Goal: Task Accomplishment & Management: Manage account settings

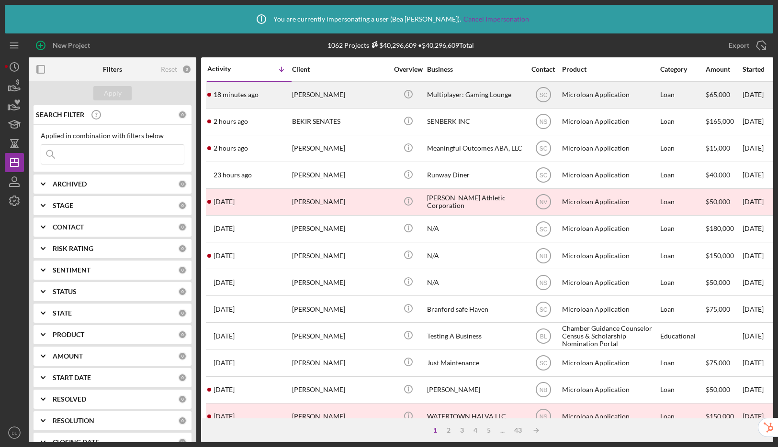
click at [597, 98] on div "Microloan Application" at bounding box center [610, 94] width 96 height 25
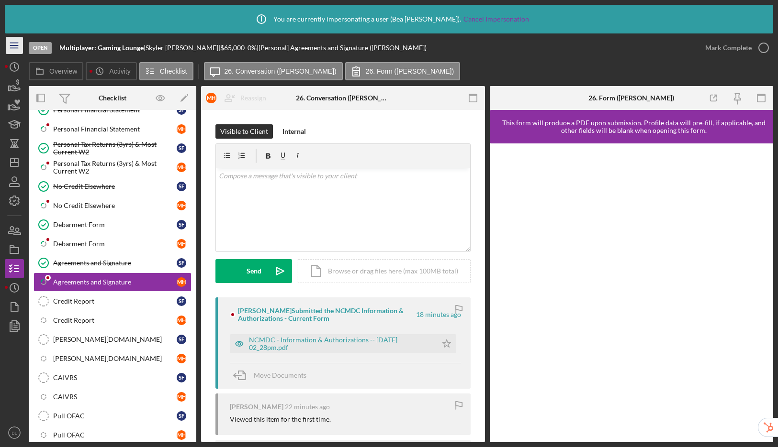
scroll to position [238, 0]
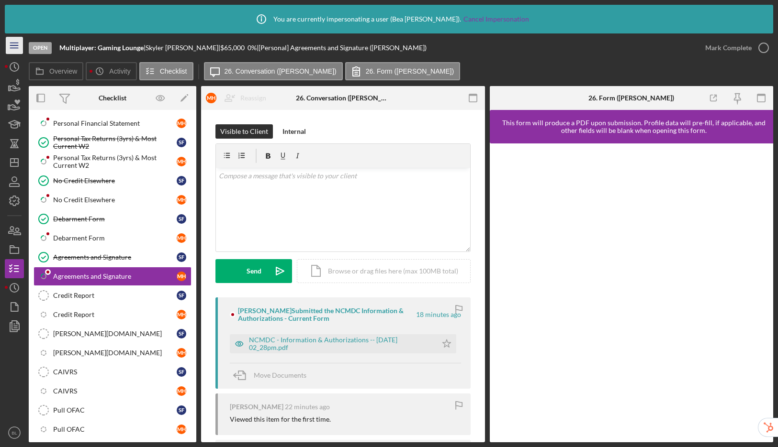
click at [15, 45] on icon "Icon/Menu" at bounding box center [15, 46] width 22 height 22
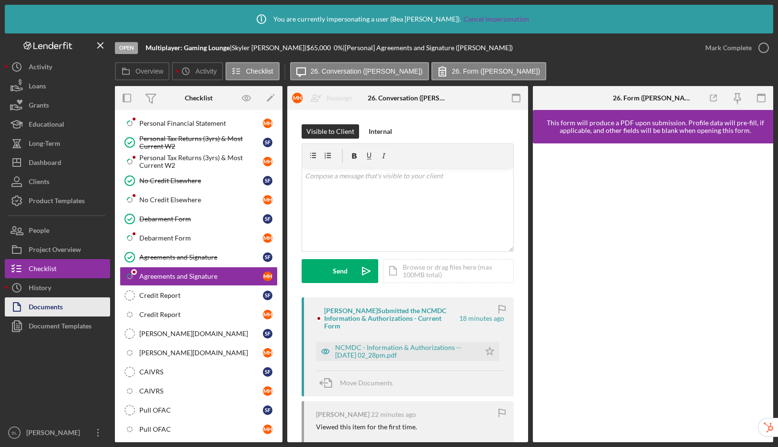
click at [59, 316] on div "Documents" at bounding box center [46, 309] width 34 height 22
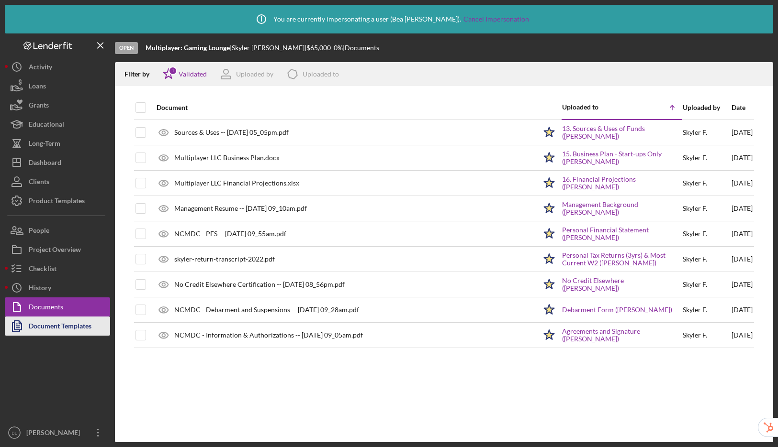
click at [67, 325] on div "Document Templates" at bounding box center [60, 328] width 63 height 22
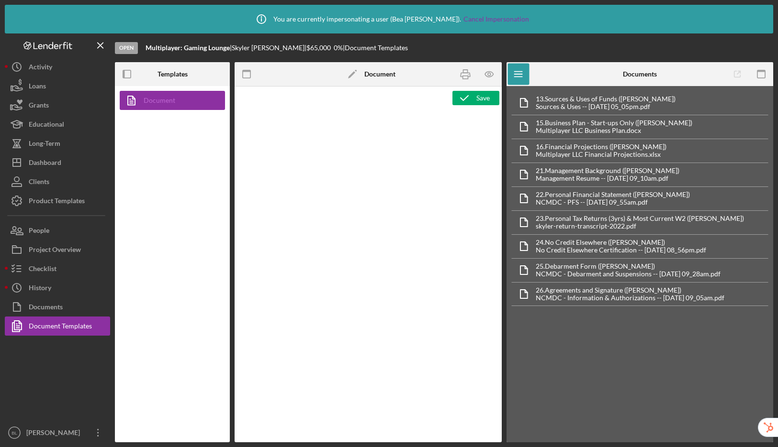
type textarea "<p style="text-align: center; line-height: normal; margin: 0 0 8pt; font-size: …"
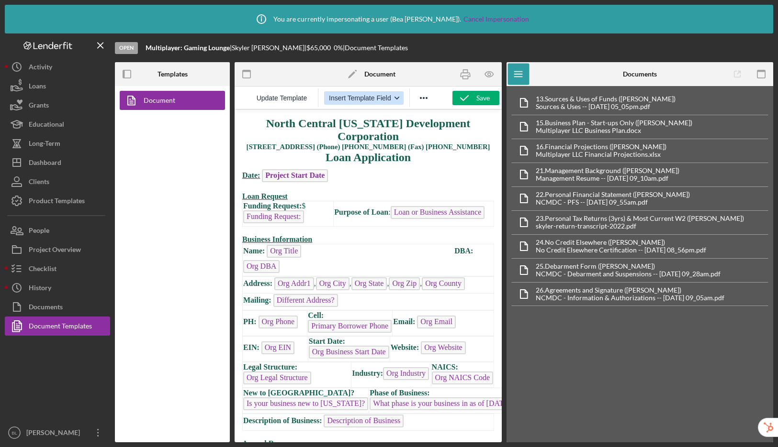
click at [394, 97] on div "button" at bounding box center [397, 98] width 8 height 5
click at [138, 248] on div "Document" at bounding box center [172, 264] width 115 height 357
click at [496, 76] on icon "button" at bounding box center [490, 75] width 22 height 22
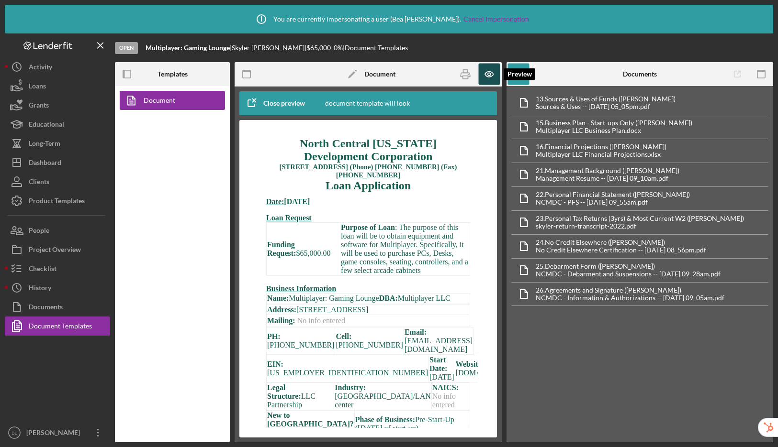
click at [493, 72] on icon "button" at bounding box center [490, 75] width 22 height 22
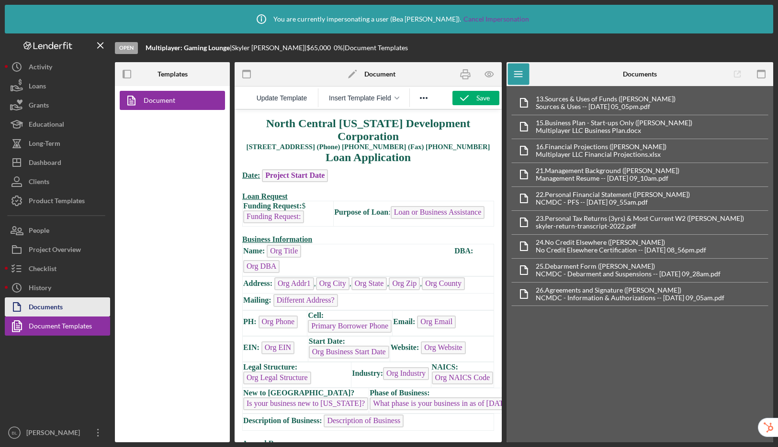
click at [52, 302] on div "Documents" at bounding box center [46, 309] width 34 height 22
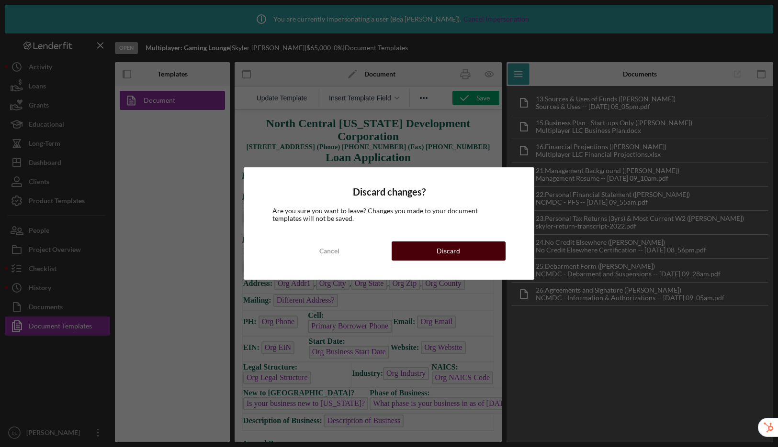
click at [427, 251] on button "Discard" at bounding box center [448, 251] width 114 height 19
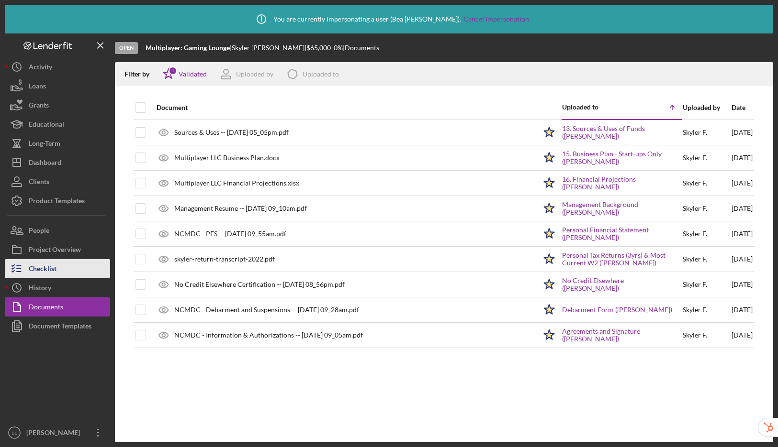
click at [44, 264] on div "Checklist" at bounding box center [43, 270] width 28 height 22
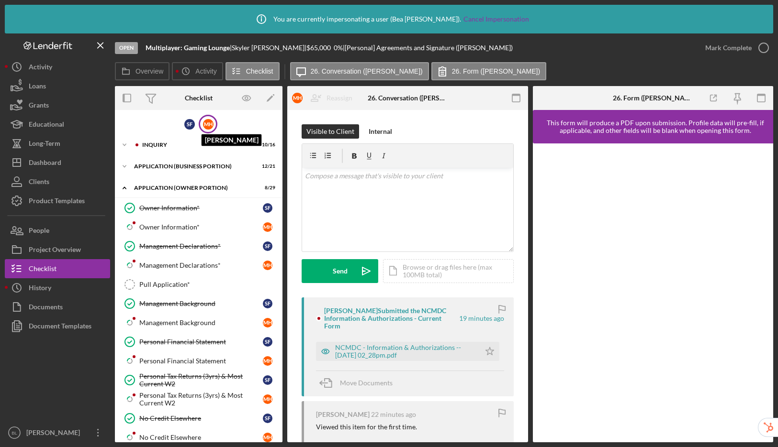
click at [211, 128] on div "M H" at bounding box center [208, 124] width 11 height 11
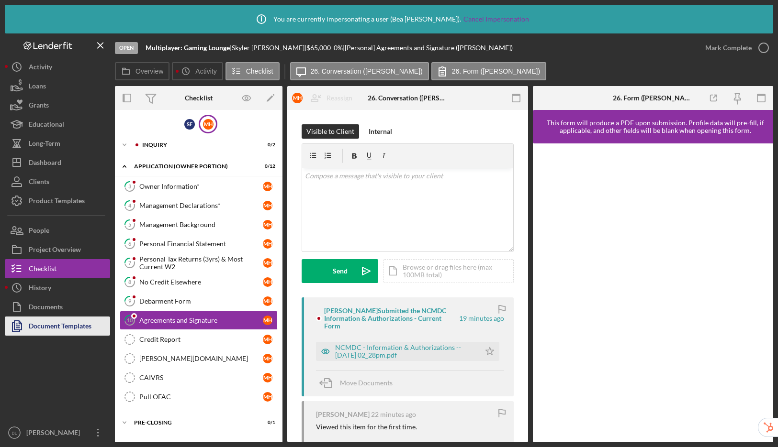
click at [37, 327] on div "Document Templates" at bounding box center [60, 328] width 63 height 22
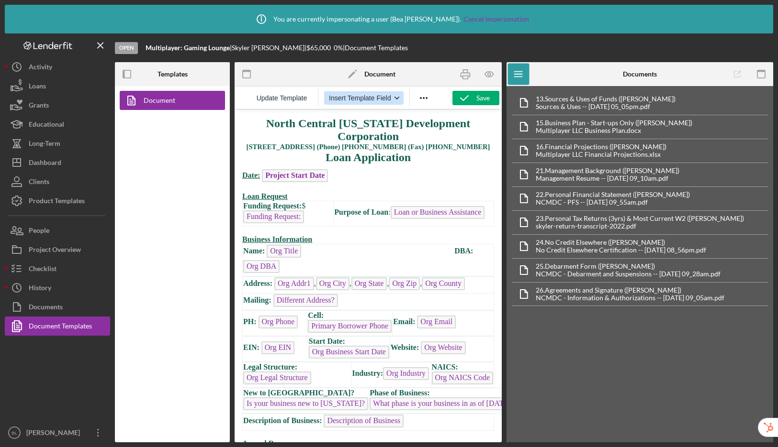
click at [352, 103] on button "Insert Template Field" at bounding box center [364, 97] width 80 height 13
click at [170, 249] on div "Document" at bounding box center [172, 264] width 115 height 357
click at [69, 229] on button "People" at bounding box center [57, 230] width 105 height 19
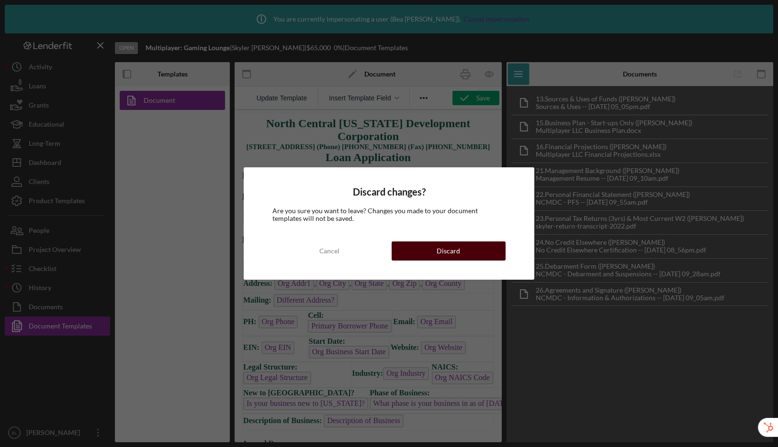
click at [415, 249] on button "Discard" at bounding box center [448, 251] width 114 height 19
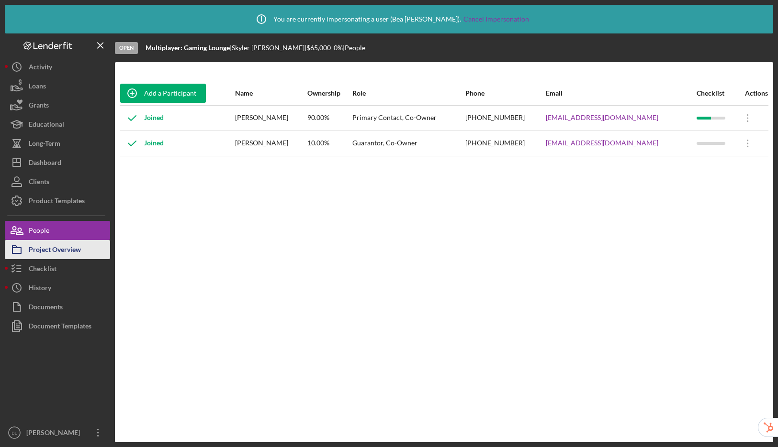
click at [71, 252] on div "Project Overview" at bounding box center [55, 251] width 52 height 22
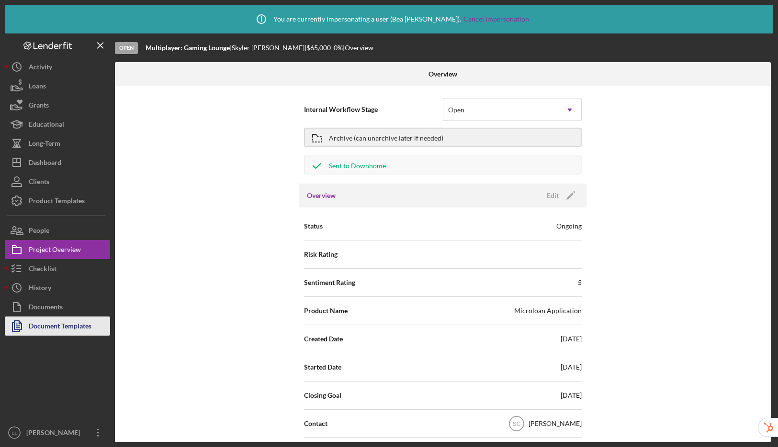
click at [72, 329] on div "Document Templates" at bounding box center [60, 328] width 63 height 22
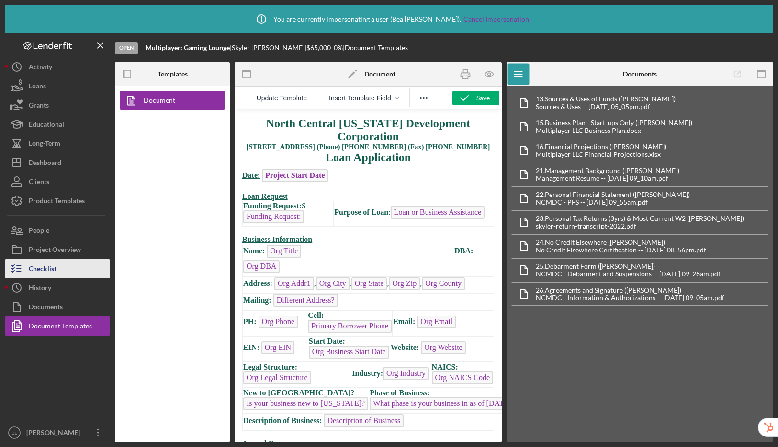
click at [63, 270] on button "Checklist" at bounding box center [57, 268] width 105 height 19
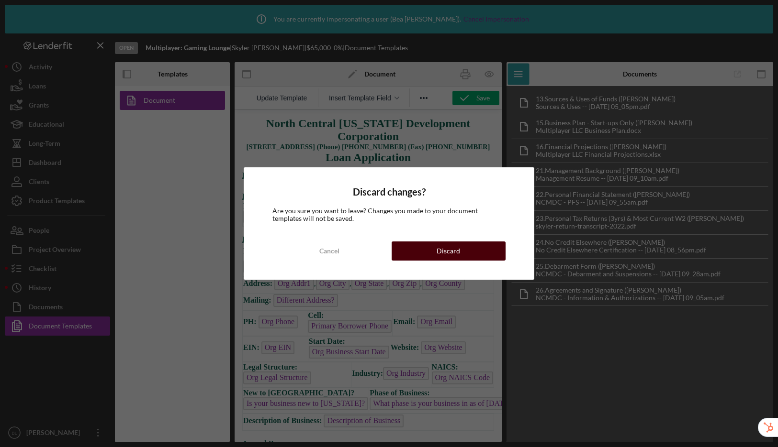
click at [481, 259] on button "Discard" at bounding box center [448, 251] width 114 height 19
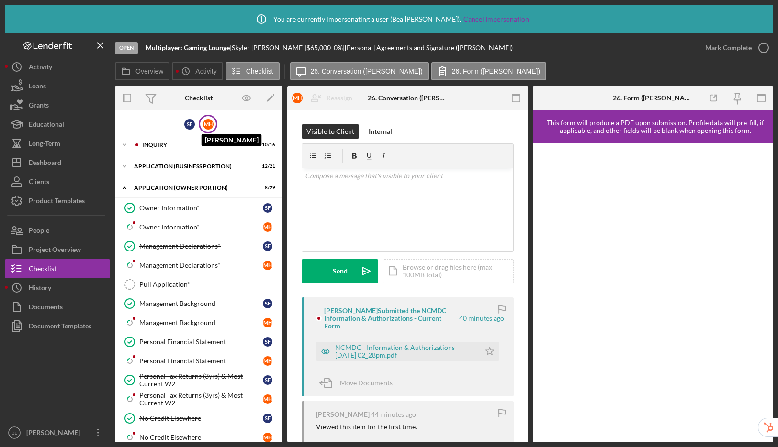
click at [207, 124] on div "M H" at bounding box center [208, 124] width 11 height 11
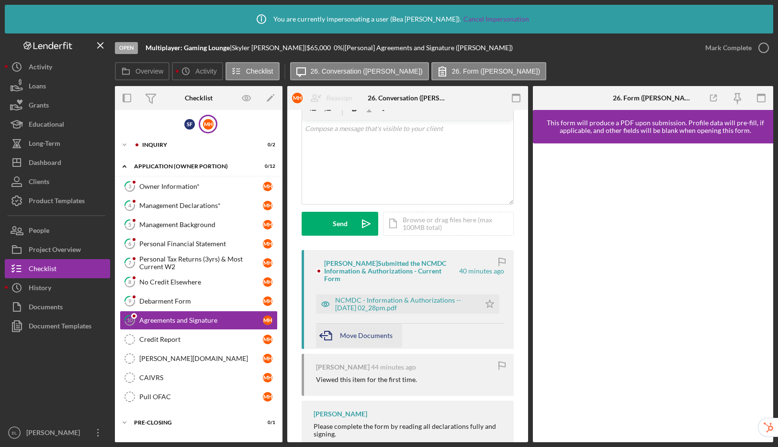
scroll to position [74, 0]
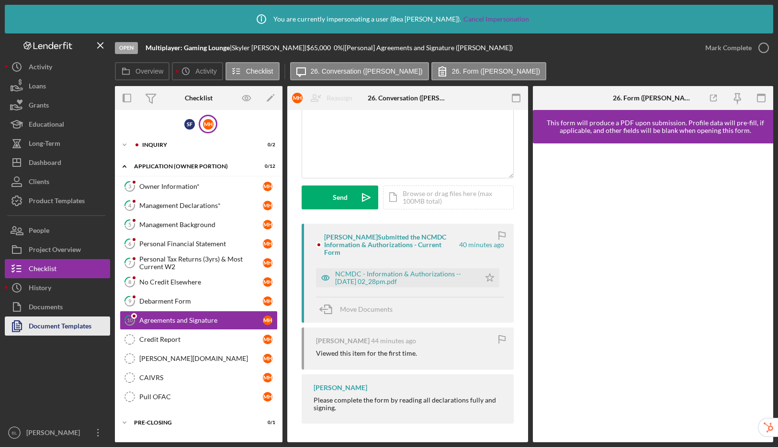
click at [74, 330] on div "Document Templates" at bounding box center [60, 328] width 63 height 22
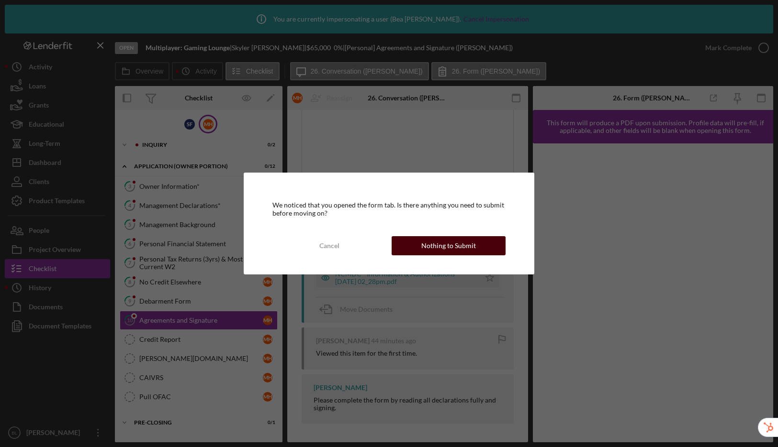
click at [486, 247] on button "Nothing to Submit" at bounding box center [448, 245] width 114 height 19
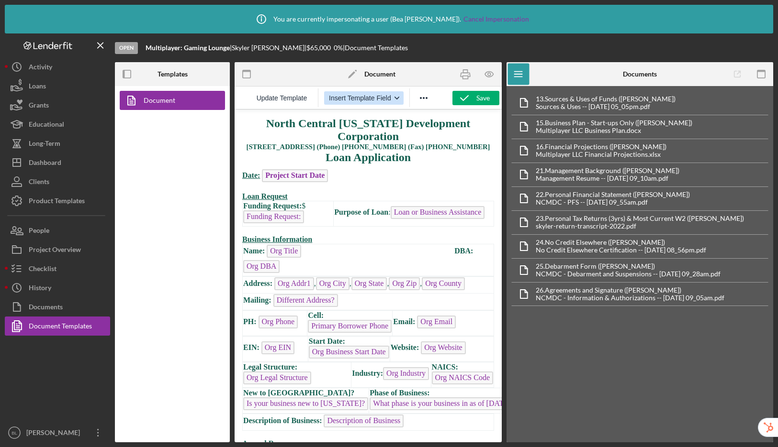
click at [380, 99] on span "Insert Template Field" at bounding box center [360, 98] width 62 height 8
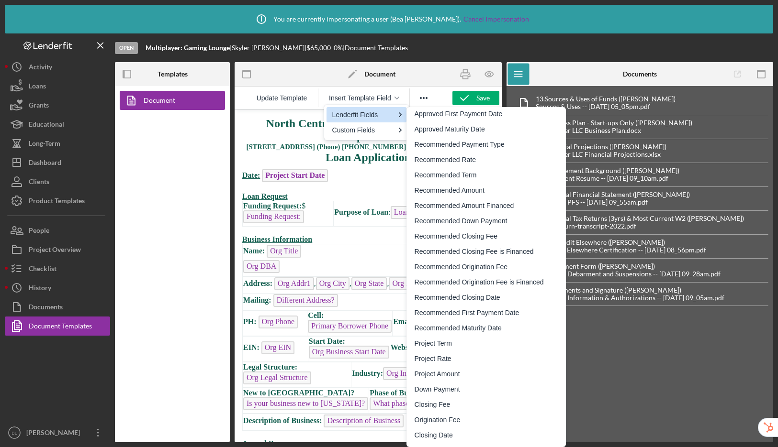
scroll to position [1456, 0]
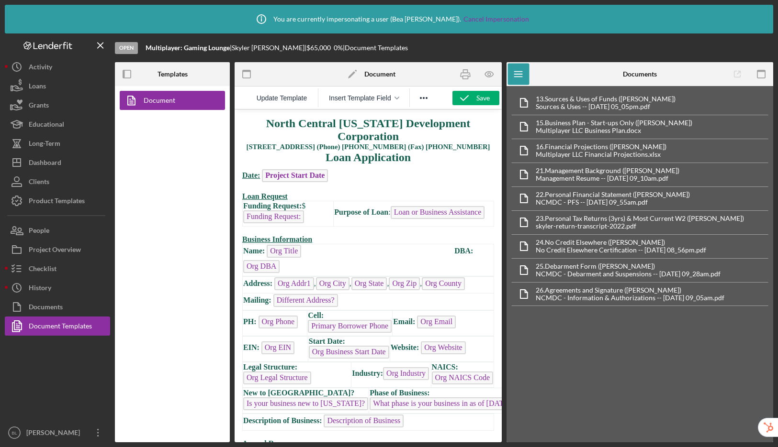
click at [187, 269] on div "Document" at bounding box center [172, 264] width 115 height 357
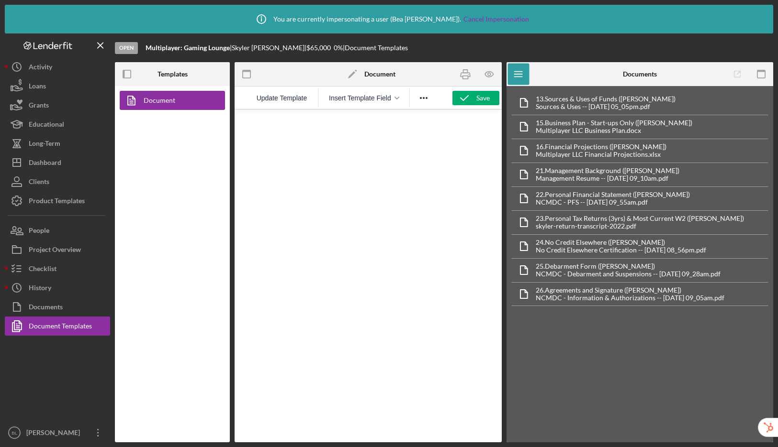
scroll to position [2863, 0]
click at [48, 328] on div "Document Templates" at bounding box center [60, 328] width 63 height 22
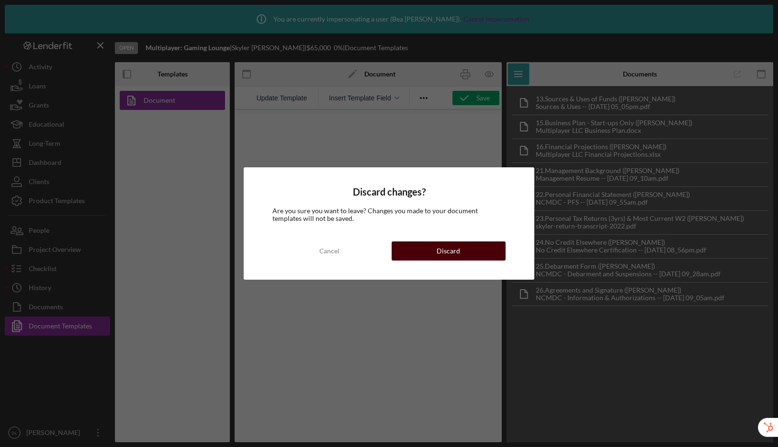
click at [439, 252] on div "Discard" at bounding box center [447, 251] width 23 height 19
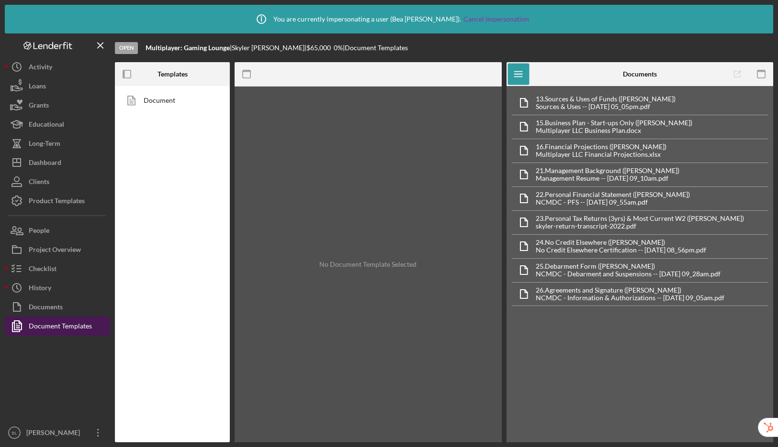
click at [61, 328] on div "Document Templates" at bounding box center [60, 328] width 63 height 22
click at [155, 103] on link "Document" at bounding box center [170, 100] width 101 height 19
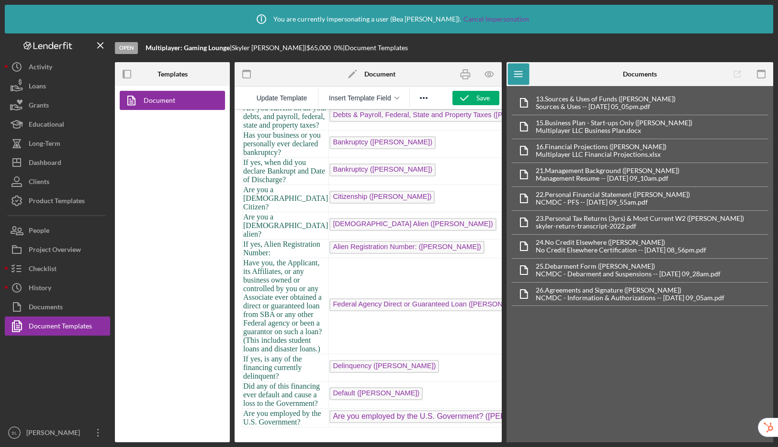
scroll to position [2863, 0]
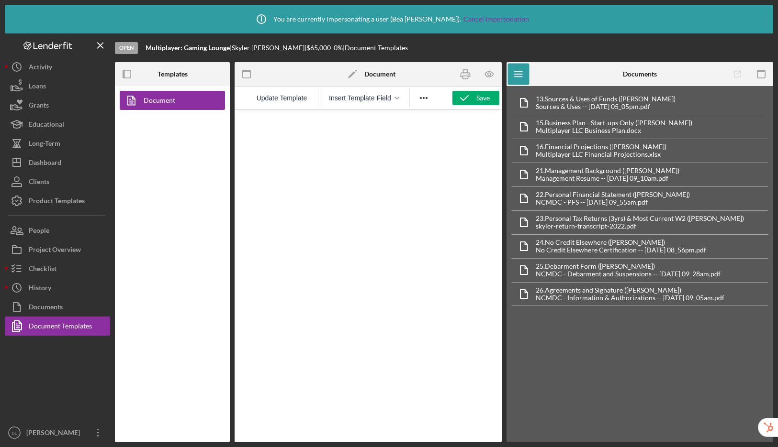
click at [78, 198] on div "Product Templates" at bounding box center [57, 202] width 56 height 22
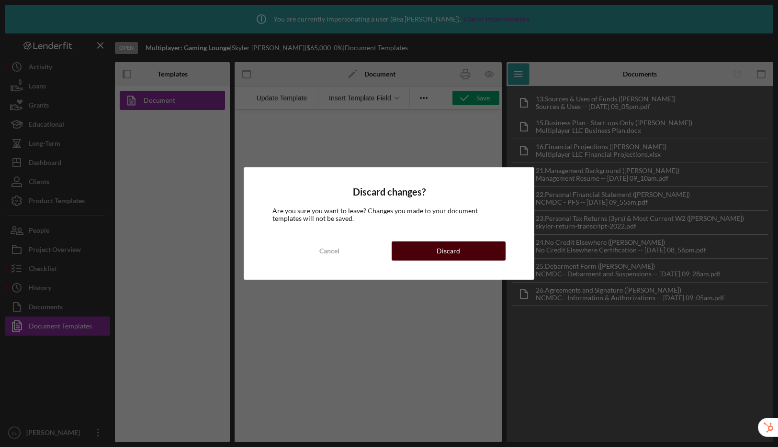
click at [474, 251] on button "Discard" at bounding box center [448, 251] width 114 height 19
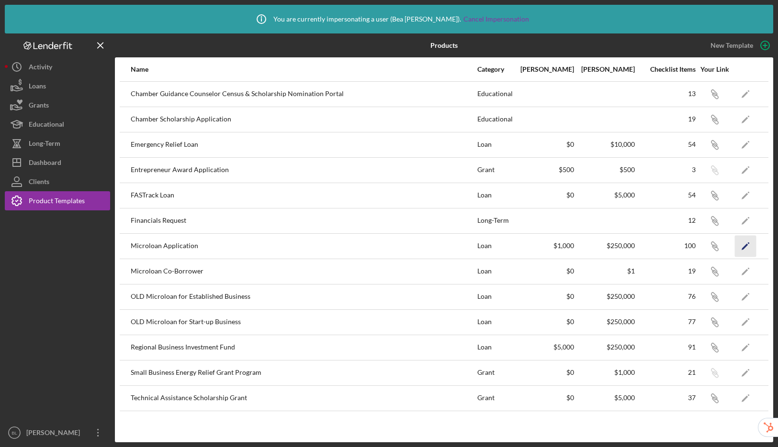
click at [739, 244] on icon "Icon/Edit" at bounding box center [746, 246] width 22 height 22
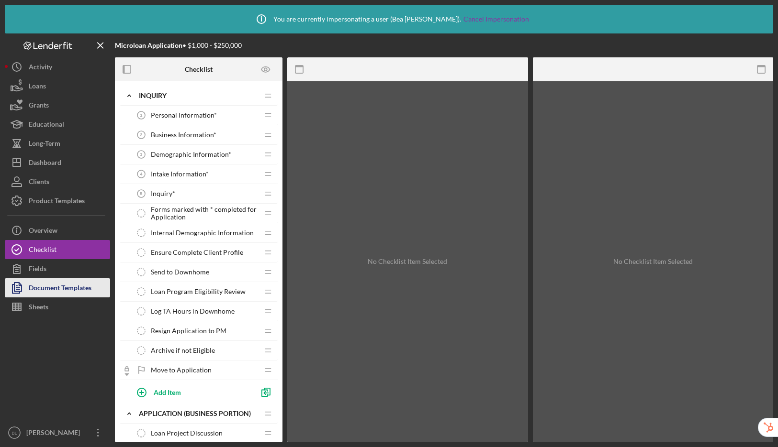
click at [73, 287] on div "Document Templates" at bounding box center [60, 290] width 63 height 22
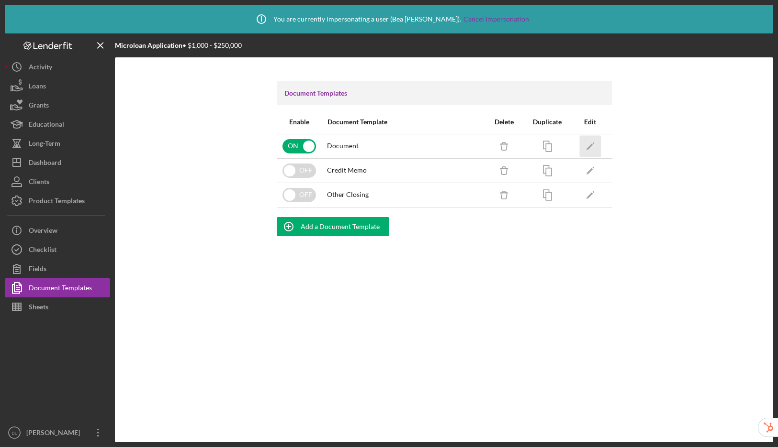
click at [584, 144] on icon "Icon/Edit" at bounding box center [590, 146] width 22 height 22
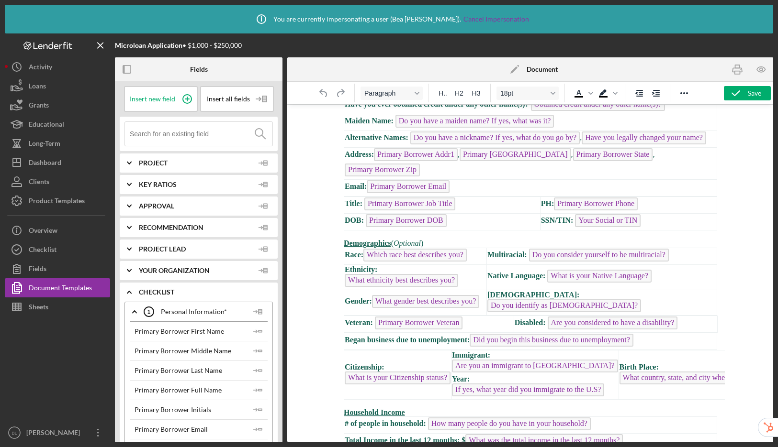
scroll to position [1653, 0]
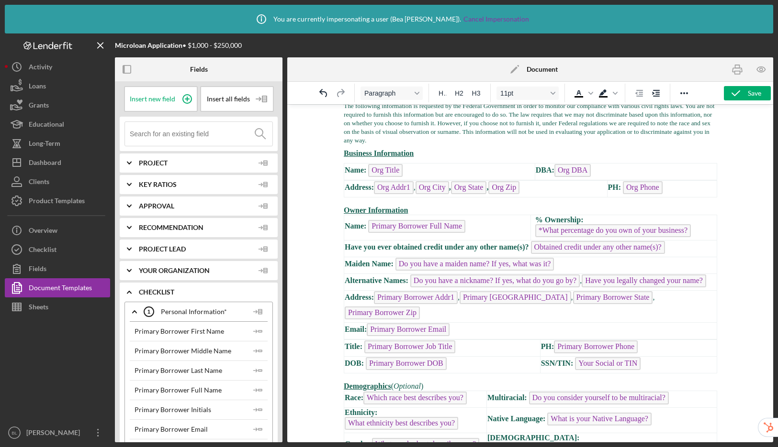
scroll to position [1159, 0]
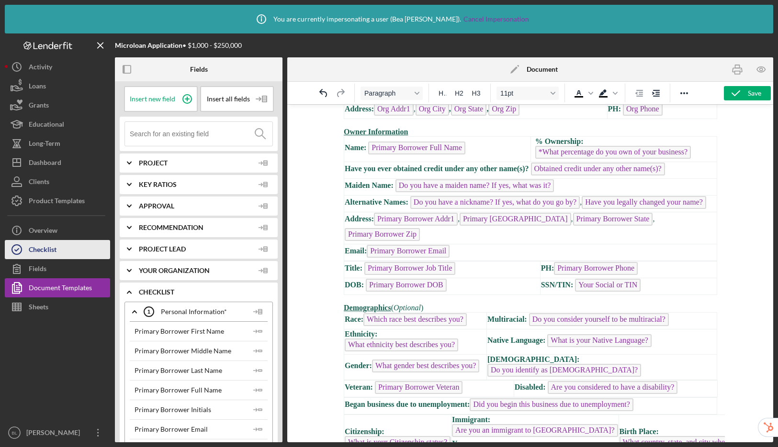
click at [60, 249] on button "Checklist" at bounding box center [57, 249] width 105 height 19
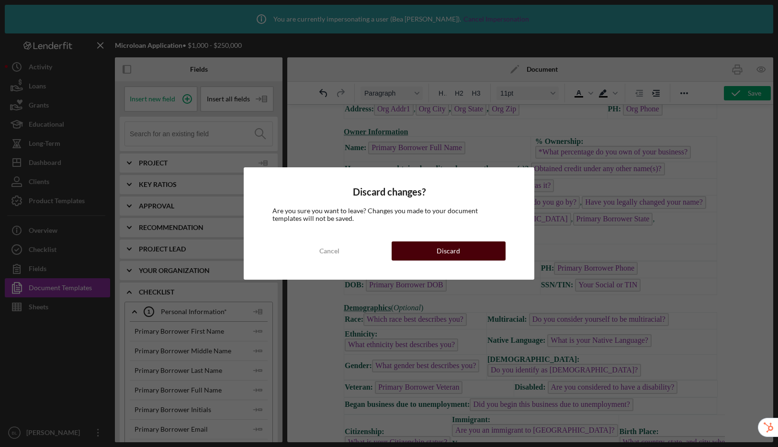
click at [437, 251] on div "Discard" at bounding box center [447, 251] width 23 height 19
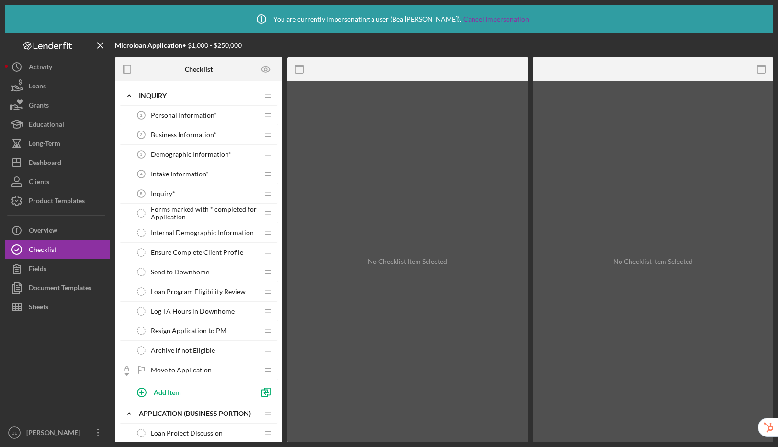
click at [178, 149] on div "Demographic Information* 3 Demographic Information*" at bounding box center [195, 154] width 127 height 19
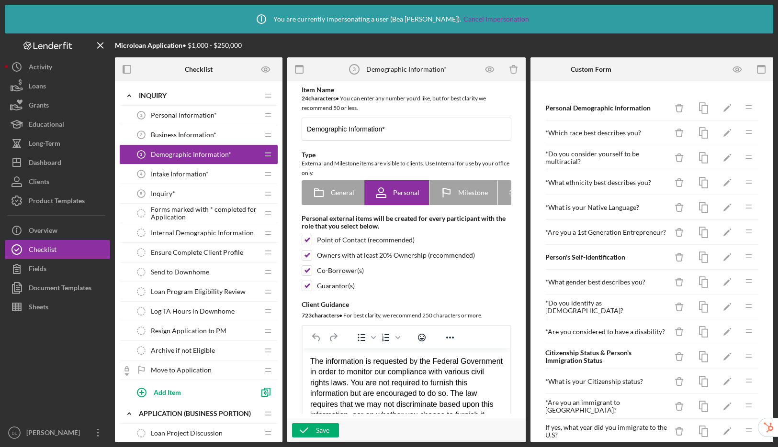
click at [181, 136] on span "Business Information*" at bounding box center [184, 135] width 66 height 8
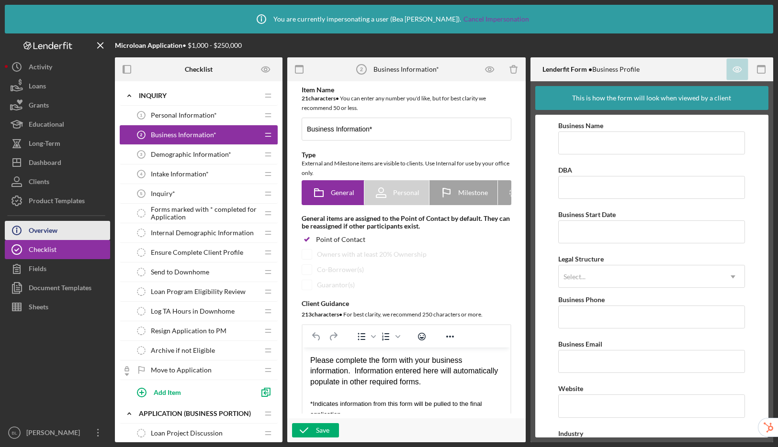
click at [48, 229] on div "Overview" at bounding box center [43, 232] width 29 height 22
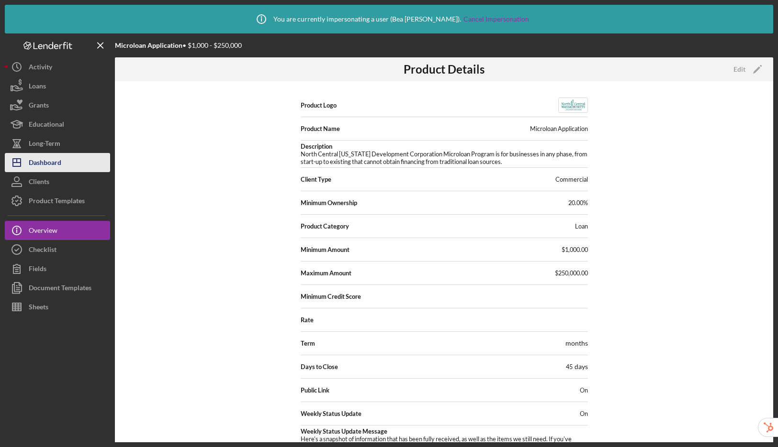
click at [67, 161] on button "Icon/Dashboard Dashboard" at bounding box center [57, 162] width 105 height 19
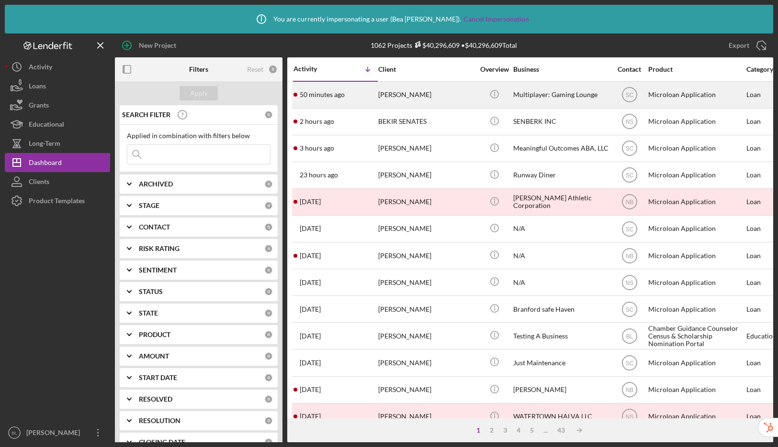
click at [447, 102] on div "Skyler Frink" at bounding box center [426, 94] width 96 height 25
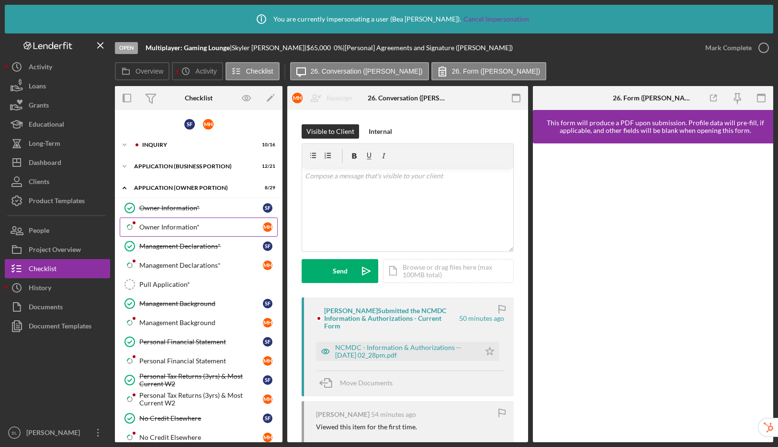
click at [200, 229] on div "Owner Information*" at bounding box center [200, 228] width 123 height 8
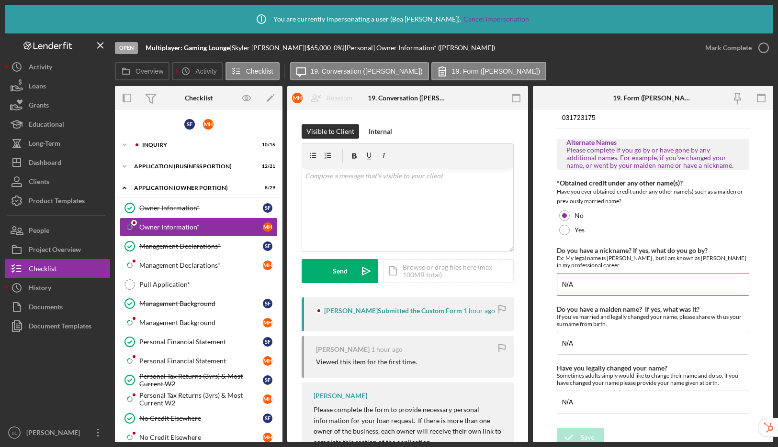
scroll to position [67, 0]
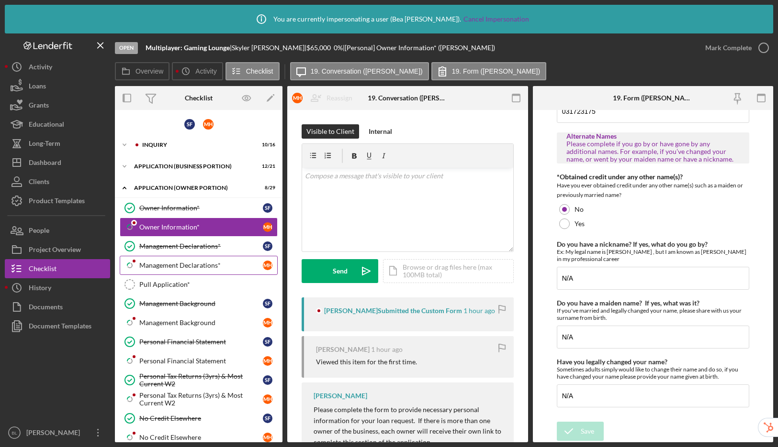
click at [188, 264] on div "Management Declarations*" at bounding box center [200, 266] width 123 height 8
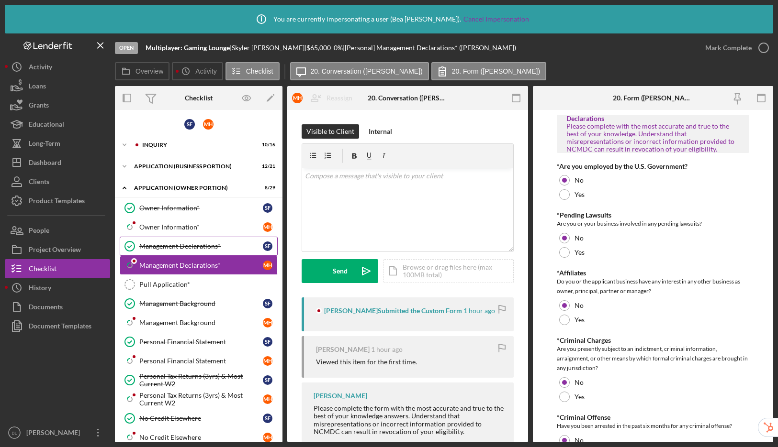
click at [190, 250] on link "Management Declarations* Management Declarations* S F" at bounding box center [199, 246] width 158 height 19
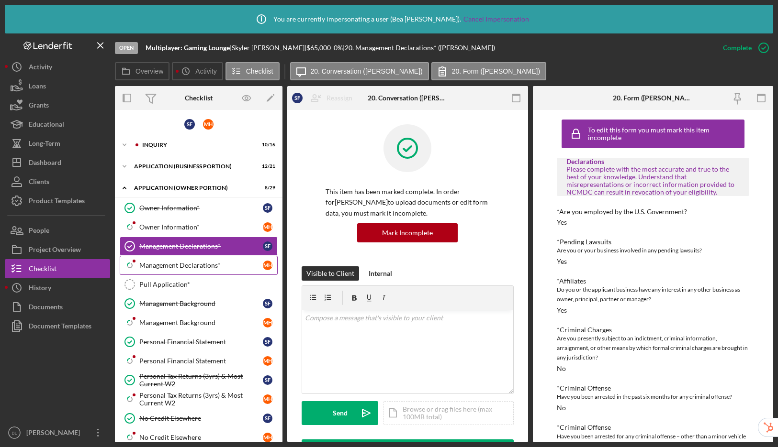
click at [189, 270] on link "Icon/Checklist Item Sub Partial Management Declarations* M H" at bounding box center [199, 265] width 158 height 19
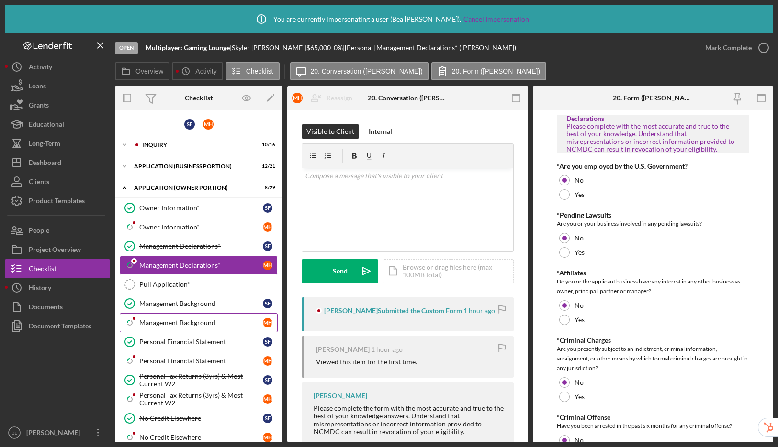
click at [199, 324] on div "Management Background" at bounding box center [200, 323] width 123 height 8
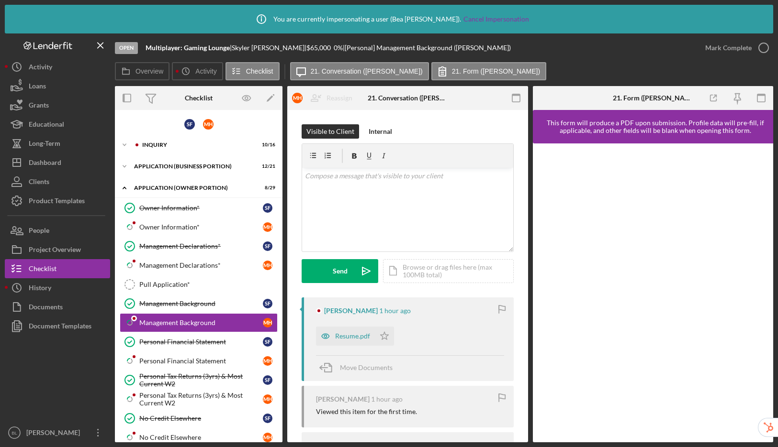
scroll to position [66, 0]
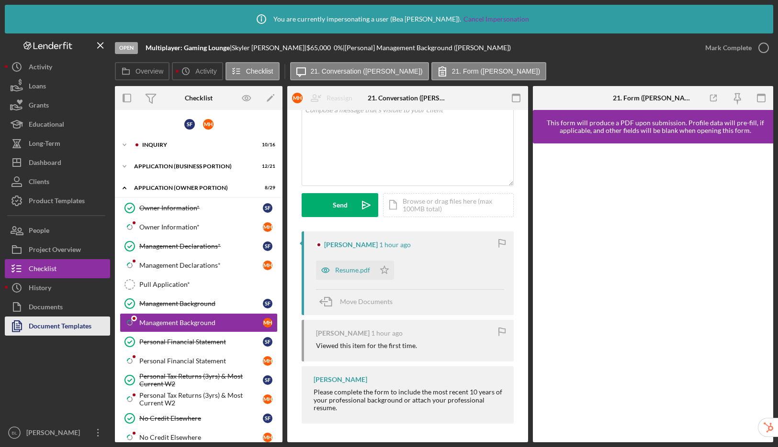
click at [84, 324] on div "Document Templates" at bounding box center [60, 328] width 63 height 22
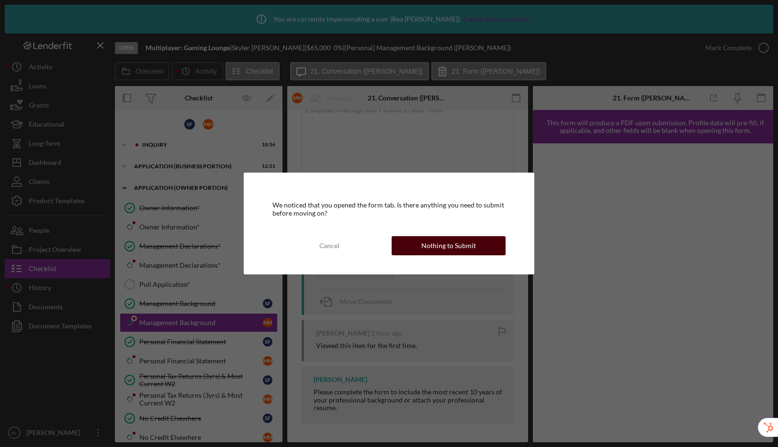
click at [452, 242] on div "Nothing to Submit" at bounding box center [448, 245] width 55 height 19
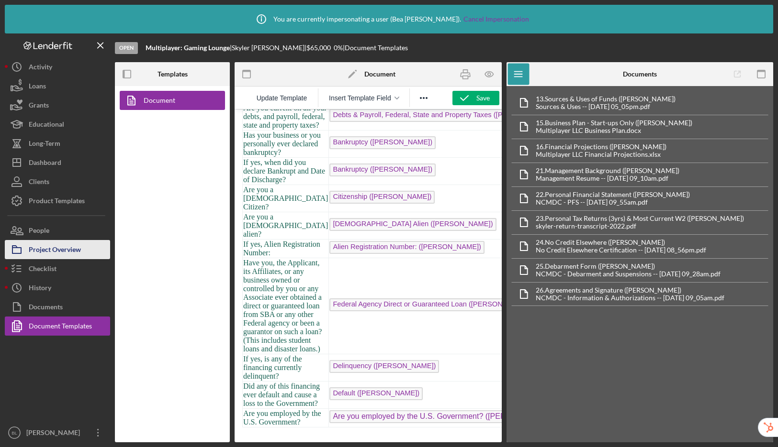
scroll to position [2863, 0]
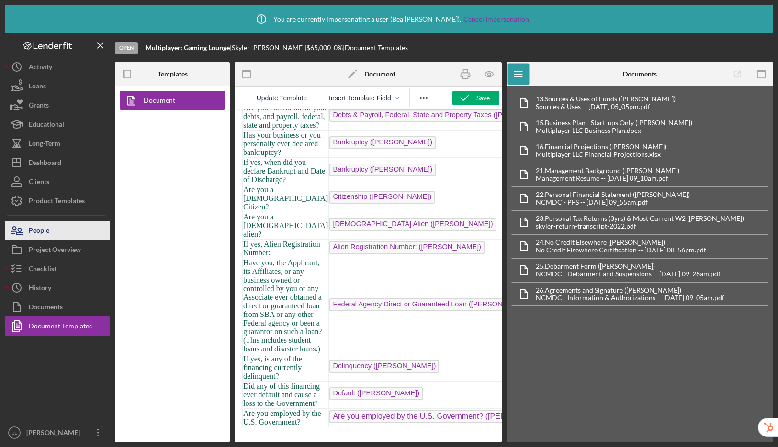
click at [73, 233] on button "People" at bounding box center [57, 230] width 105 height 19
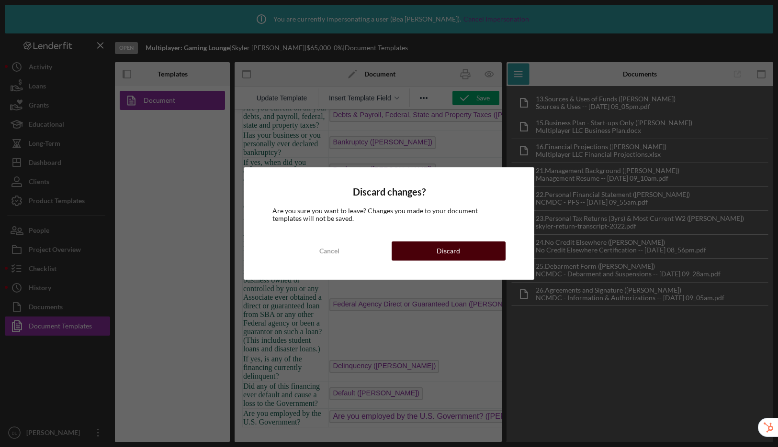
click at [490, 252] on button "Discard" at bounding box center [448, 251] width 114 height 19
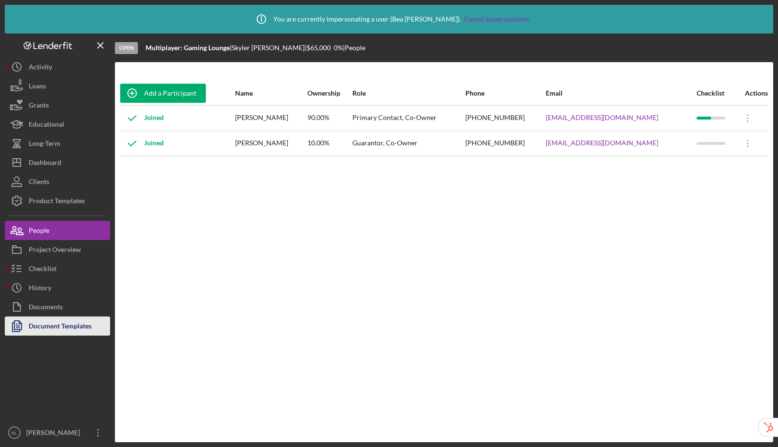
click at [85, 329] on div "Document Templates" at bounding box center [60, 328] width 63 height 22
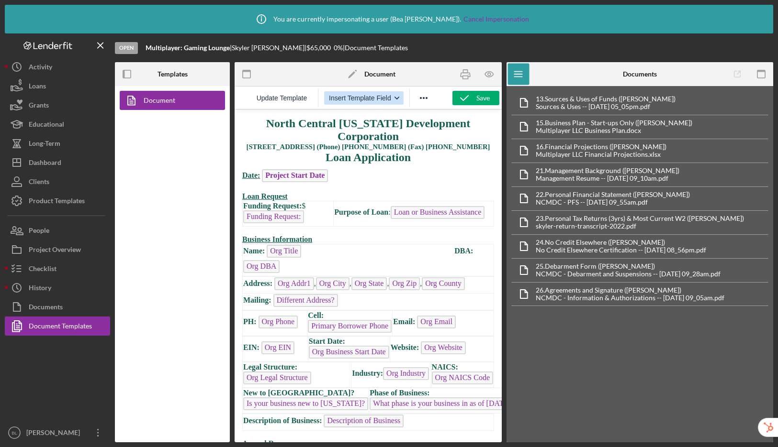
click at [365, 103] on button "Insert Template Field" at bounding box center [364, 97] width 80 height 13
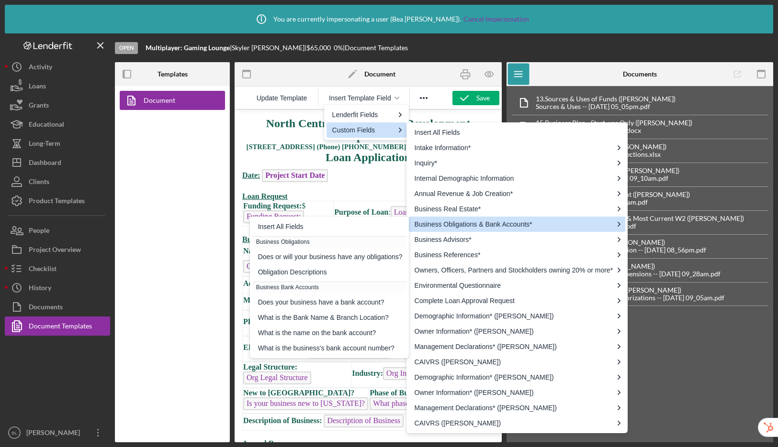
click at [626, 28] on div "Icon/Info You are currently impersonating a user ( Bea Lee ). Cancel Impersonat…" at bounding box center [389, 19] width 768 height 29
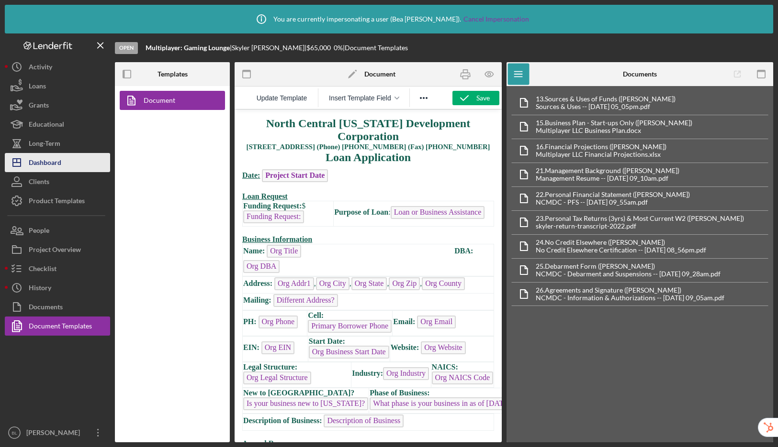
click at [62, 160] on button "Icon/Dashboard Dashboard" at bounding box center [57, 162] width 105 height 19
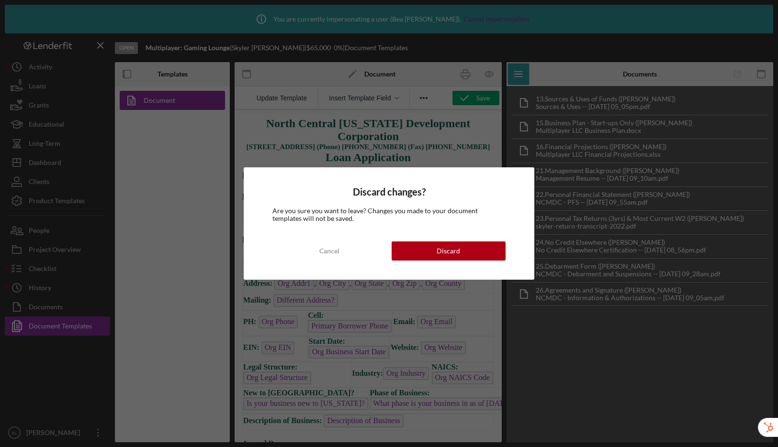
drag, startPoint x: 474, startPoint y: 251, endPoint x: 550, endPoint y: 9, distance: 253.4
click at [474, 251] on button "Discard" at bounding box center [448, 251] width 114 height 19
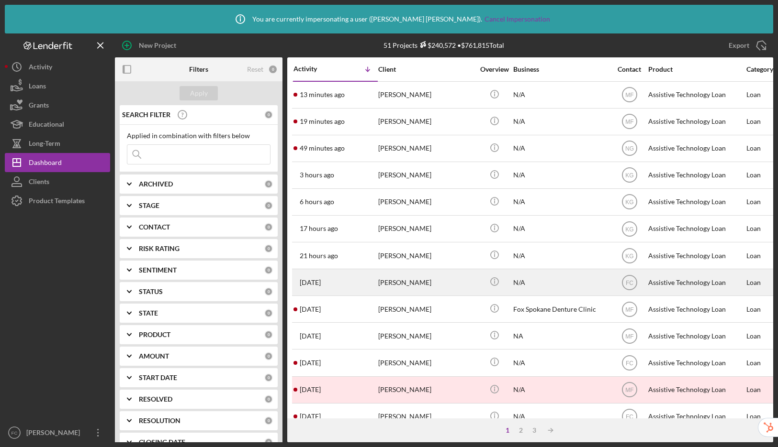
click at [589, 276] on div "N/A" at bounding box center [561, 282] width 96 height 25
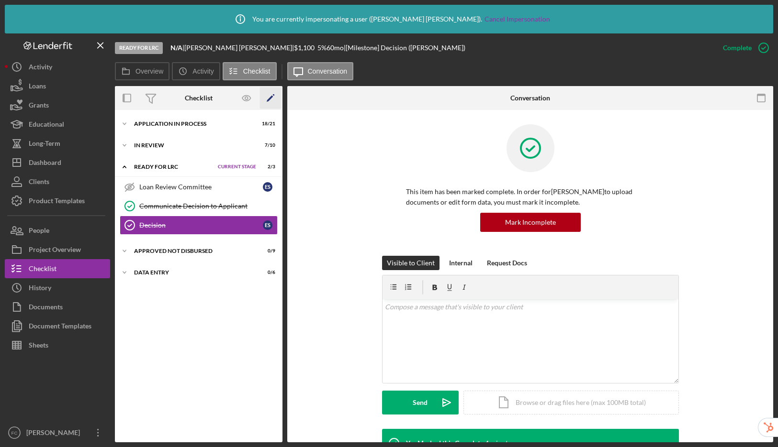
click at [271, 99] on icon "Icon/Edit" at bounding box center [271, 99] width 22 height 22
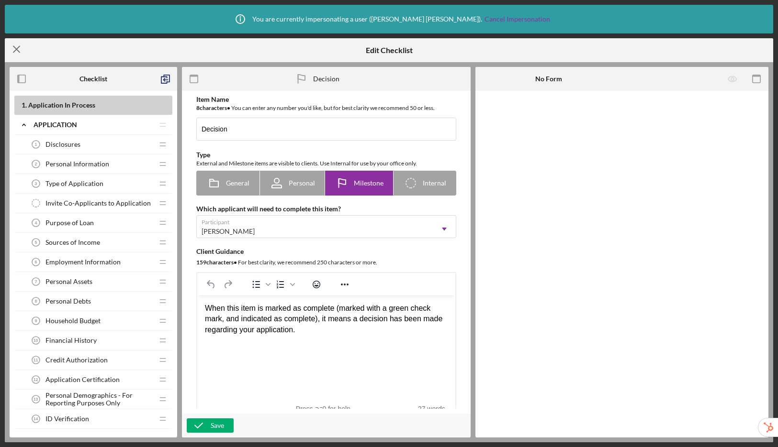
click at [21, 48] on icon "Icon/Menu Close" at bounding box center [17, 49] width 24 height 24
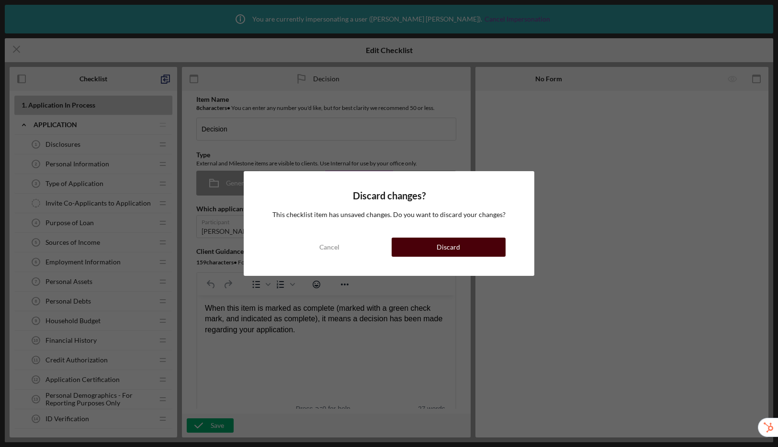
click at [463, 239] on button "Discard" at bounding box center [448, 247] width 114 height 19
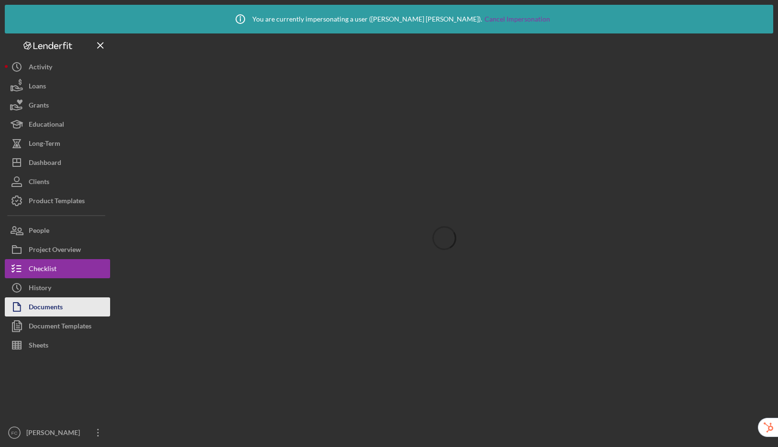
click at [31, 308] on div "Documents" at bounding box center [46, 309] width 34 height 22
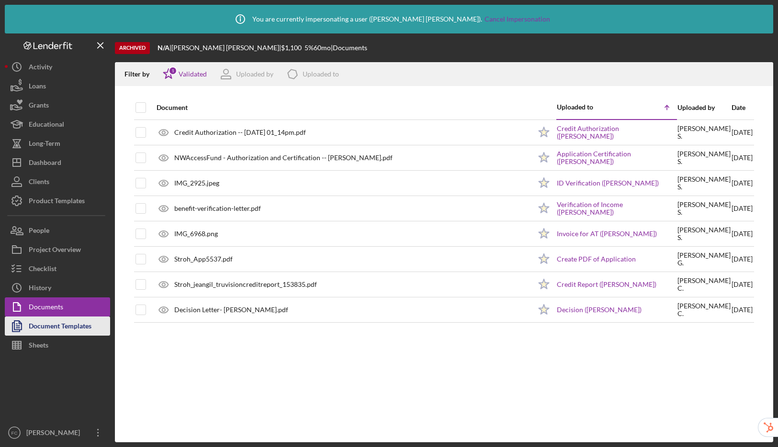
click at [56, 331] on div "Document Templates" at bounding box center [60, 328] width 63 height 22
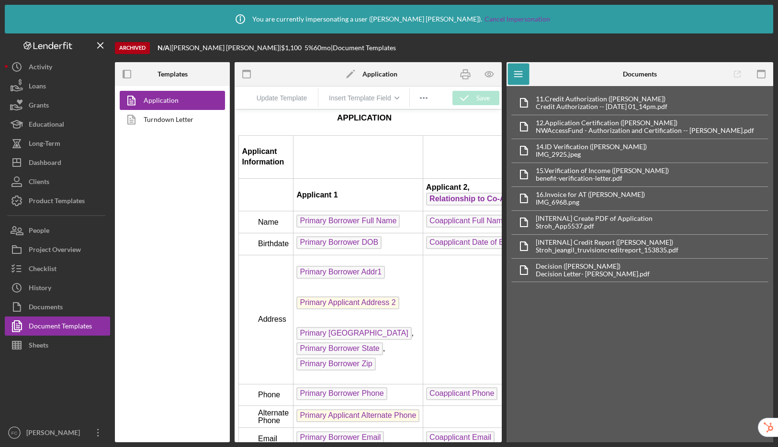
scroll to position [1942, 64]
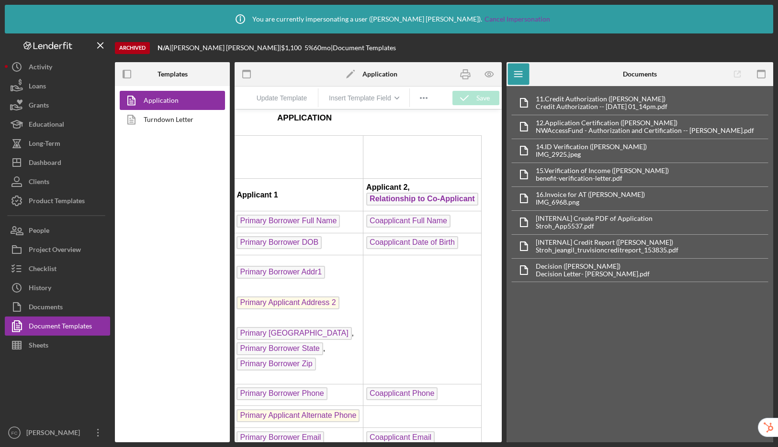
click at [410, 228] on span "Coapplicant Full Name" at bounding box center [408, 221] width 84 height 13
click at [432, 228] on span "Coapplicant Full Name" at bounding box center [408, 221] width 84 height 13
click at [408, 228] on span "Coapplicant Full Name" at bounding box center [408, 221] width 84 height 13
click at [410, 228] on span "Coapplicant Full Name" at bounding box center [408, 221] width 84 height 13
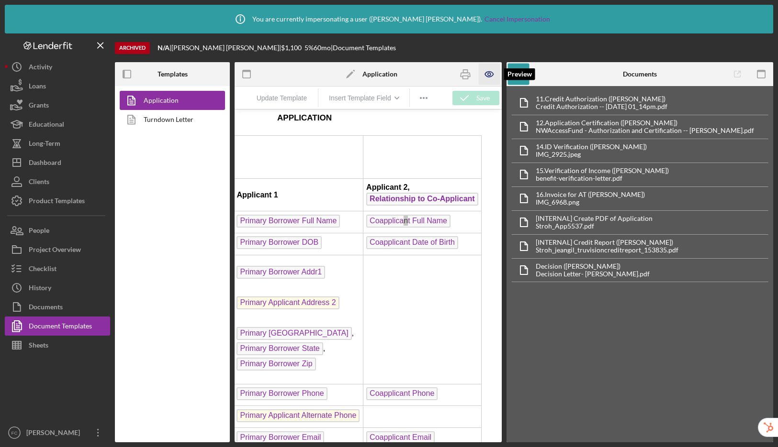
click at [494, 72] on icon "button" at bounding box center [490, 75] width 22 height 22
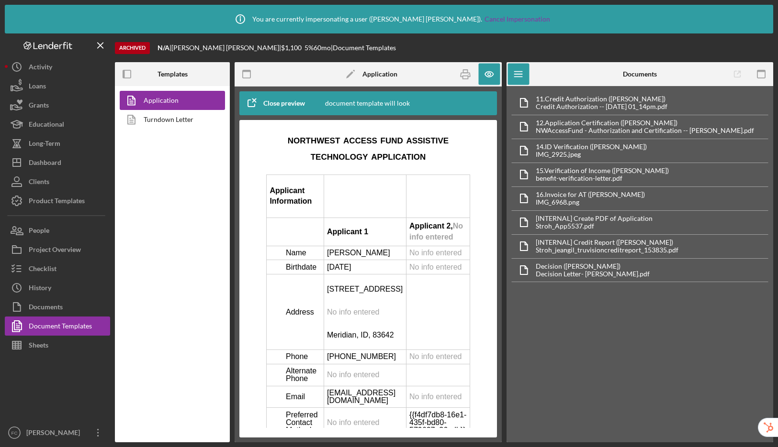
scroll to position [2154, 0]
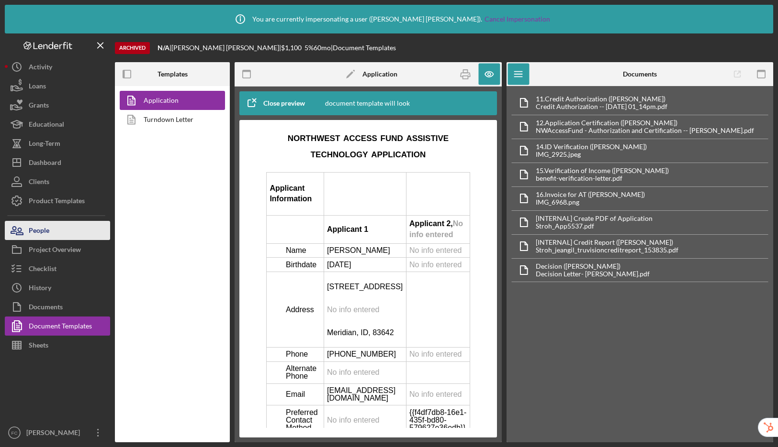
click at [55, 229] on button "People" at bounding box center [57, 230] width 105 height 19
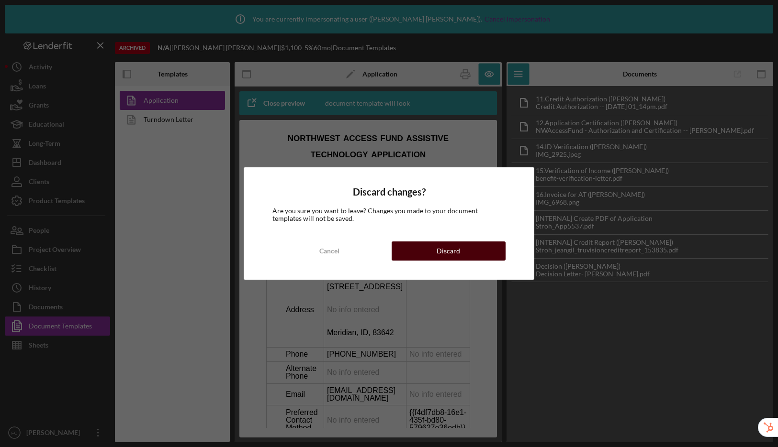
click at [463, 256] on button "Discard" at bounding box center [448, 251] width 114 height 19
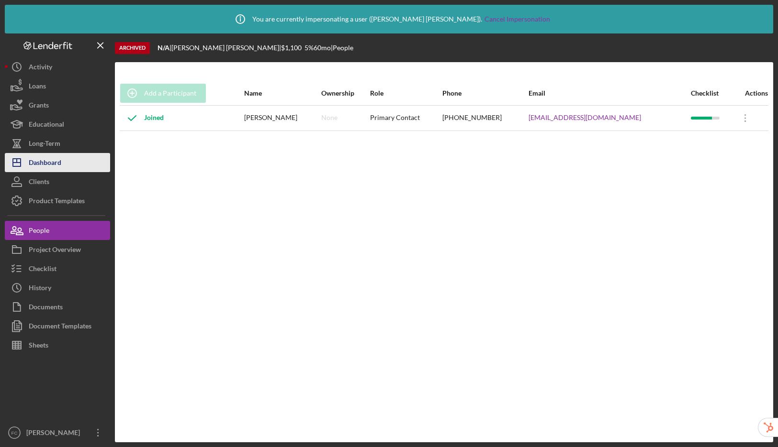
click at [65, 164] on button "Icon/Dashboard Dashboard" at bounding box center [57, 162] width 105 height 19
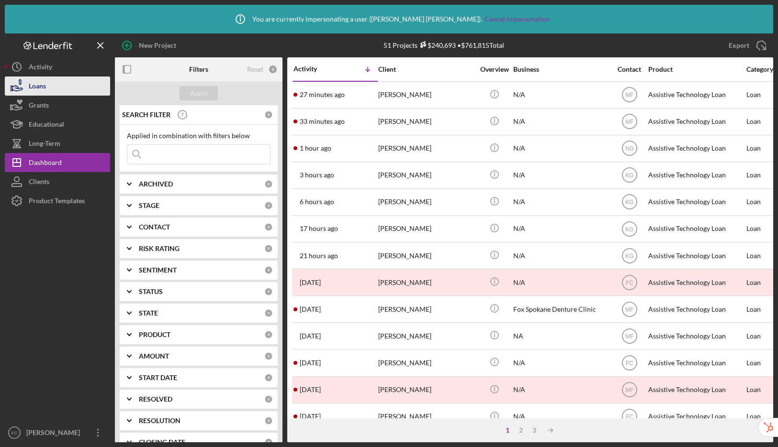
click at [54, 85] on button "Loans" at bounding box center [57, 86] width 105 height 19
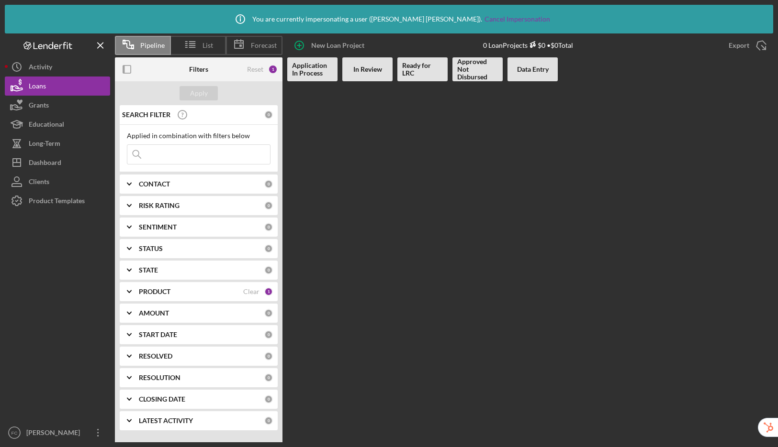
click at [157, 48] on span "Pipeline" at bounding box center [152, 46] width 24 height 8
click at [251, 293] on div "Clear" at bounding box center [251, 292] width 16 height 8
click at [204, 95] on div "Apply" at bounding box center [199, 93] width 18 height 14
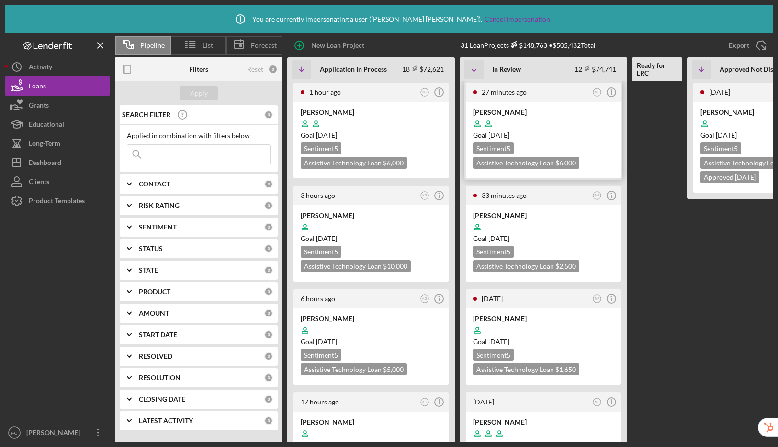
click at [569, 131] on div "Goal [DATE]" at bounding box center [543, 136] width 141 height 10
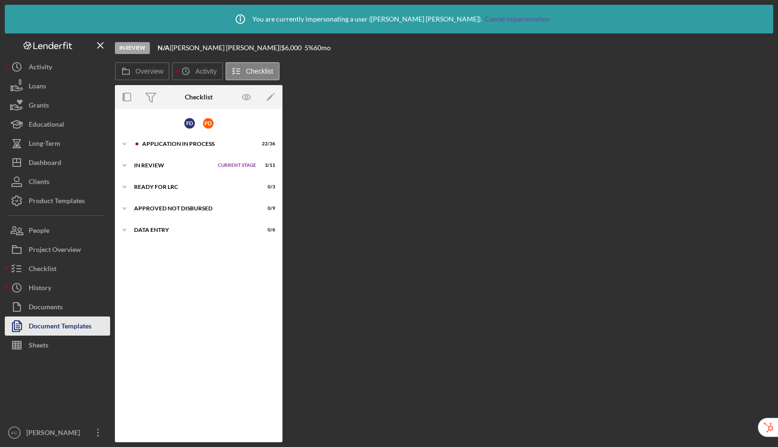
click at [67, 330] on div "Document Templates" at bounding box center [60, 328] width 63 height 22
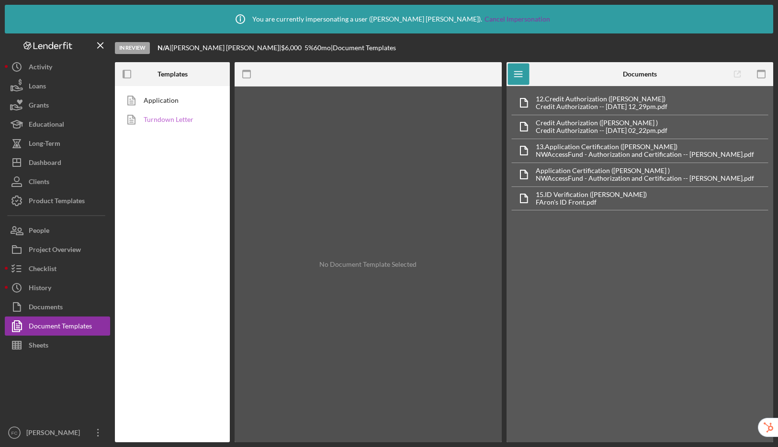
click at [171, 123] on link "Turndown Letter" at bounding box center [170, 119] width 101 height 19
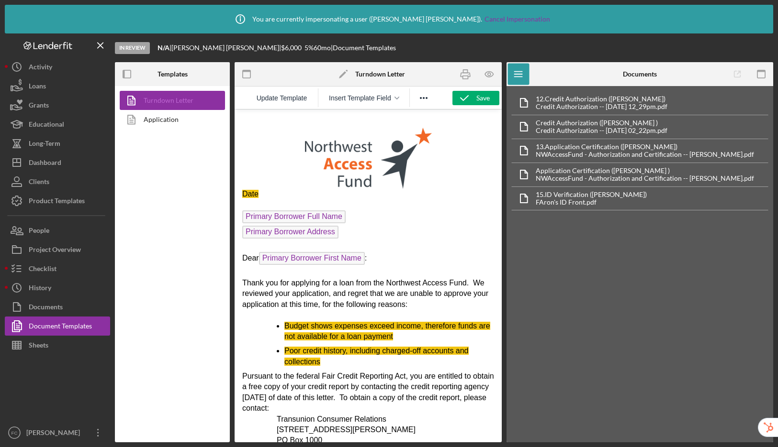
click at [173, 96] on link "Turndown Letter" at bounding box center [170, 100] width 101 height 19
click at [178, 123] on link "Application" at bounding box center [170, 119] width 101 height 19
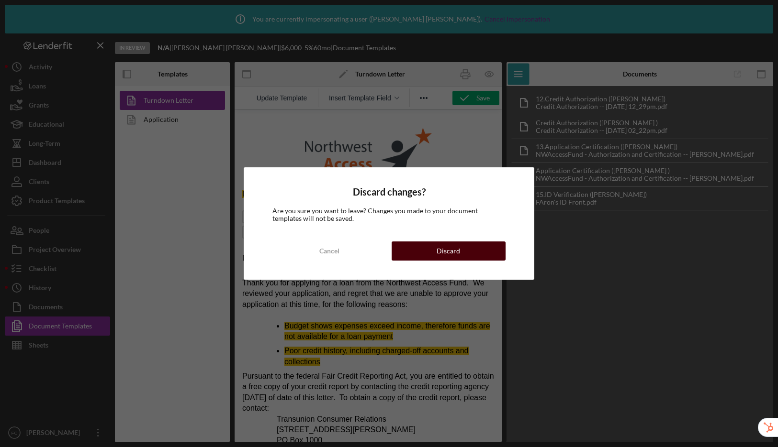
click at [451, 254] on div "Discard" at bounding box center [447, 251] width 23 height 19
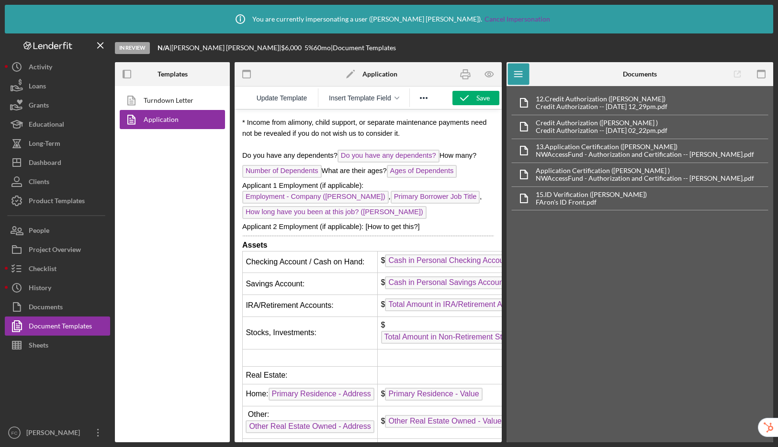
scroll to position [3179, 0]
click at [492, 75] on icon "button" at bounding box center [490, 75] width 22 height 22
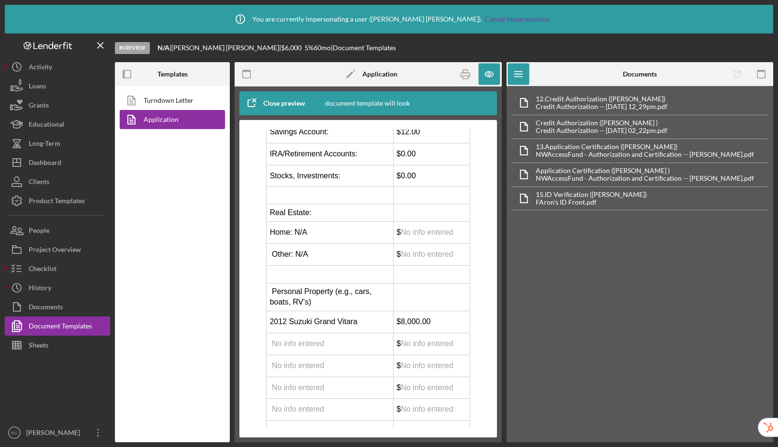
scroll to position [3882, 0]
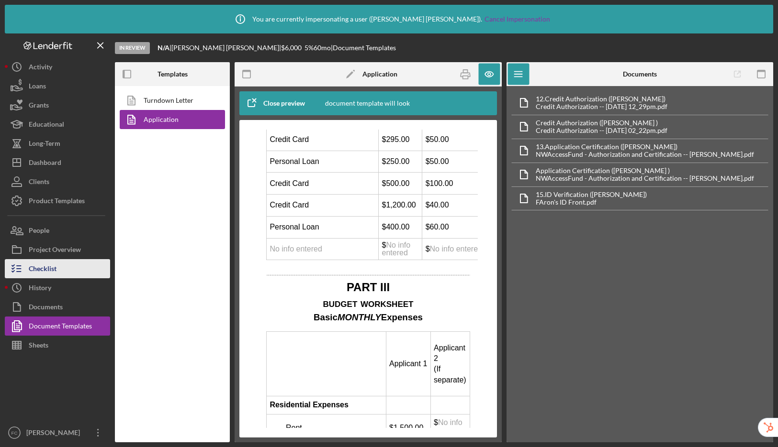
click at [82, 272] on button "Checklist" at bounding box center [57, 268] width 105 height 19
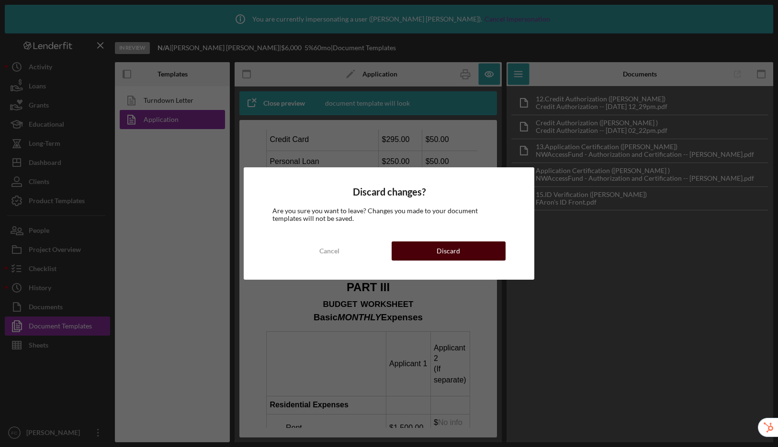
click at [424, 249] on button "Discard" at bounding box center [448, 251] width 114 height 19
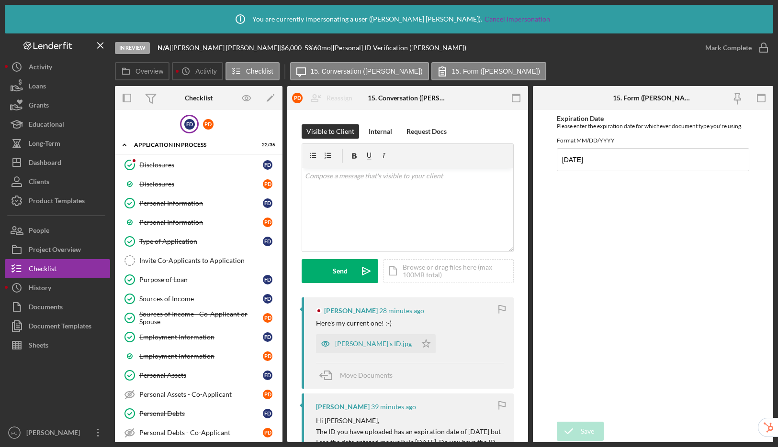
click at [181, 124] on div "F D" at bounding box center [189, 124] width 19 height 19
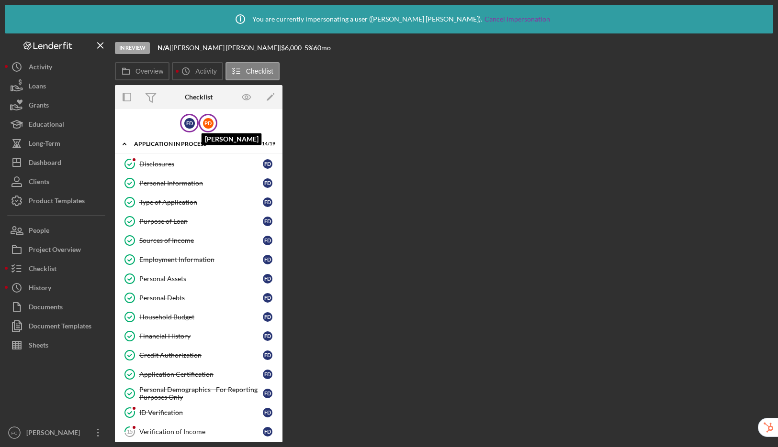
click at [204, 121] on div "P D" at bounding box center [208, 123] width 11 height 11
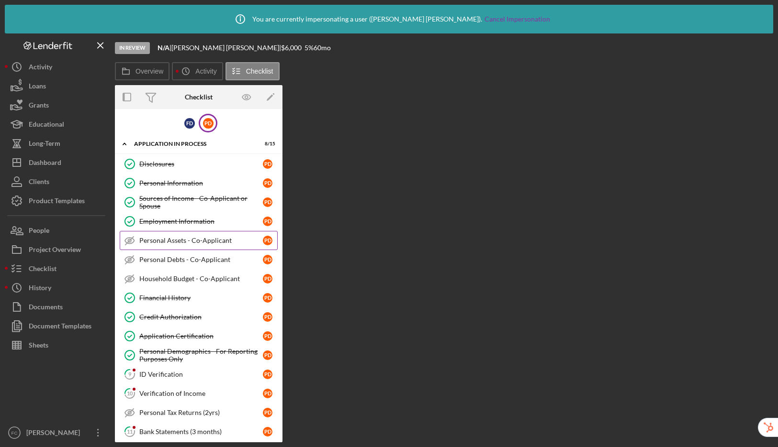
click at [197, 240] on div "Personal Assets - Co-Applicant" at bounding box center [200, 241] width 123 height 8
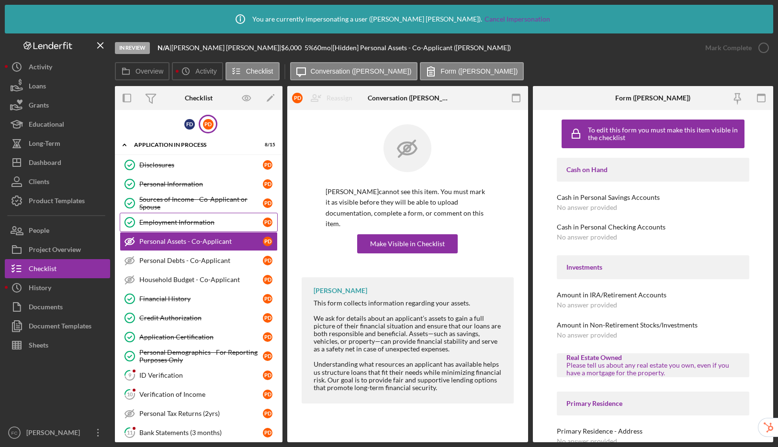
click at [201, 221] on div "Employment Information" at bounding box center [200, 223] width 123 height 8
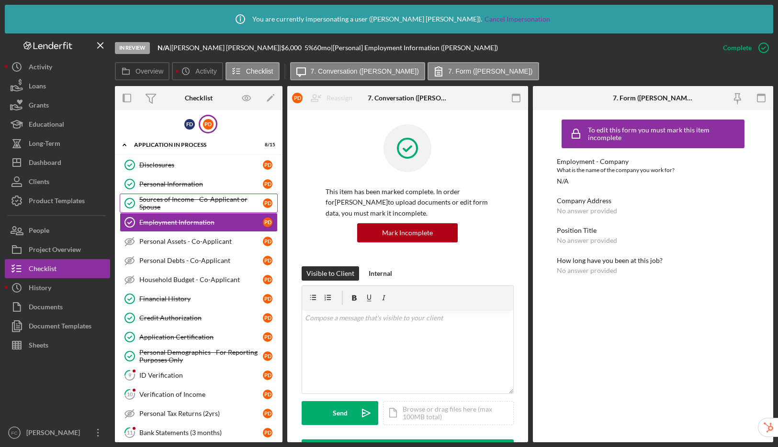
click at [201, 201] on div "Sources of Income - Co-Applicant or Spouse" at bounding box center [200, 203] width 123 height 15
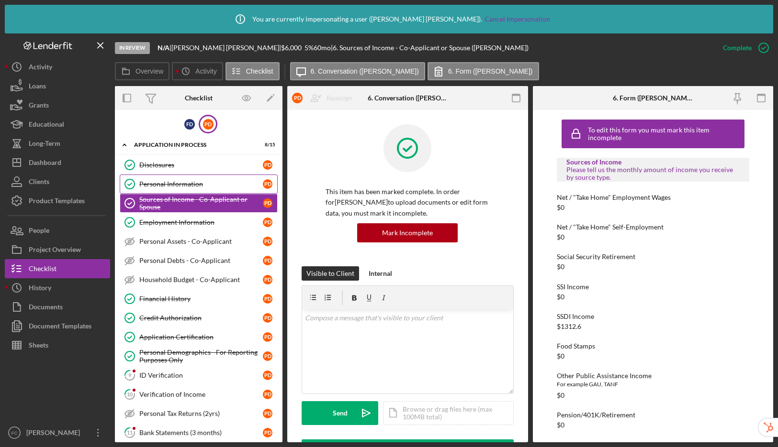
click at [202, 180] on div "Personal Information" at bounding box center [200, 184] width 123 height 8
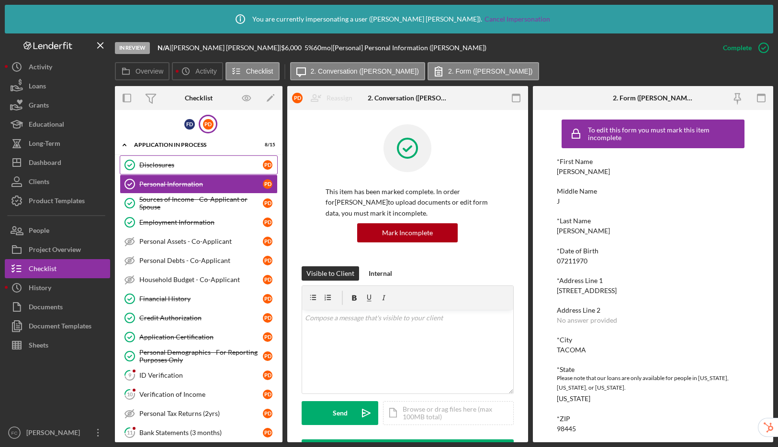
click at [203, 165] on div "Disclosures" at bounding box center [200, 165] width 123 height 8
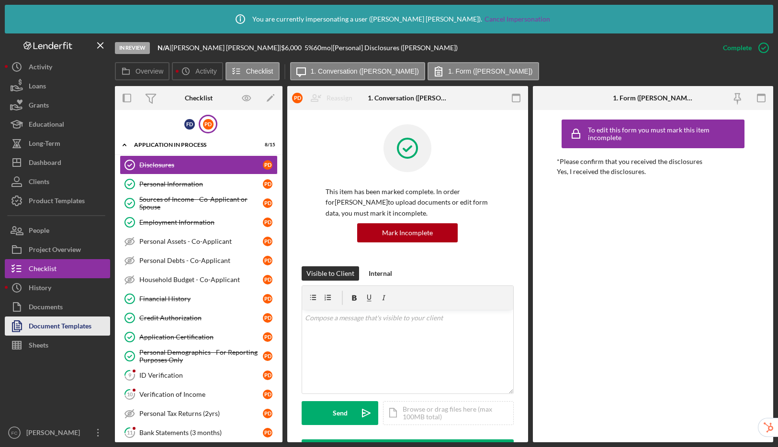
click at [72, 326] on div "Document Templates" at bounding box center [60, 328] width 63 height 22
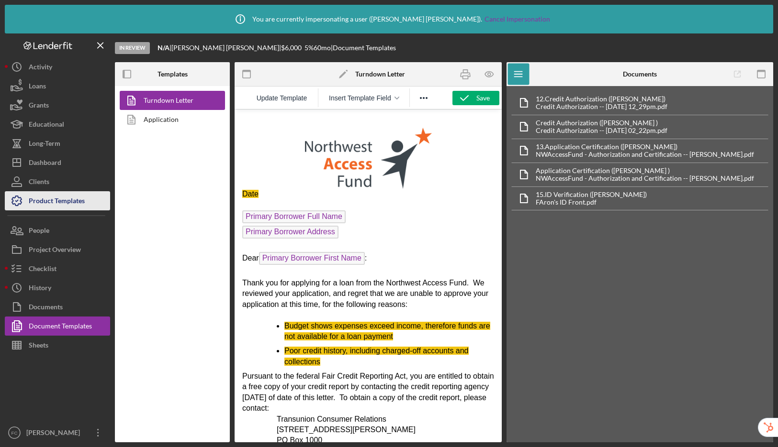
click at [53, 193] on div "Product Templates" at bounding box center [57, 202] width 56 height 22
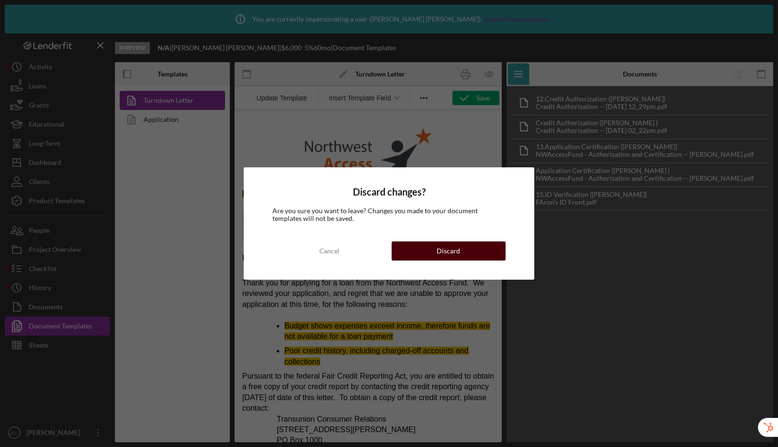
click at [403, 250] on button "Discard" at bounding box center [448, 251] width 114 height 19
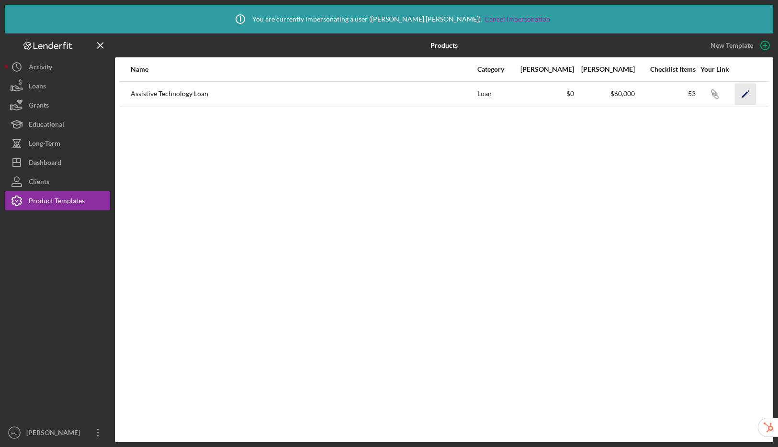
click at [748, 98] on icon "Icon/Edit" at bounding box center [746, 94] width 22 height 22
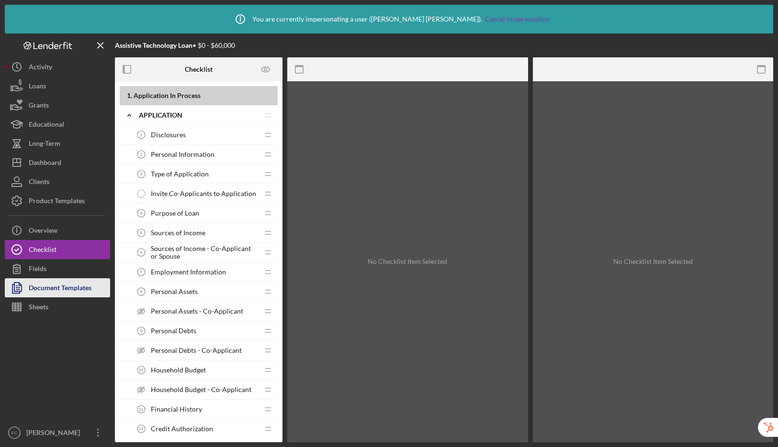
click at [57, 285] on div "Document Templates" at bounding box center [60, 290] width 63 height 22
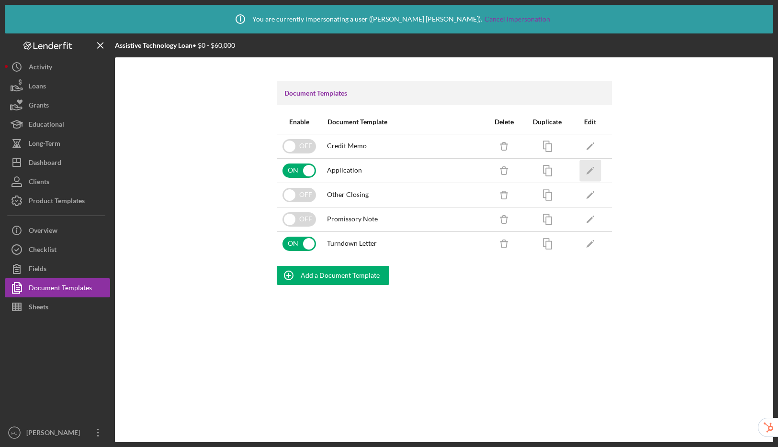
click at [593, 170] on icon "Icon/Edit" at bounding box center [590, 171] width 22 height 22
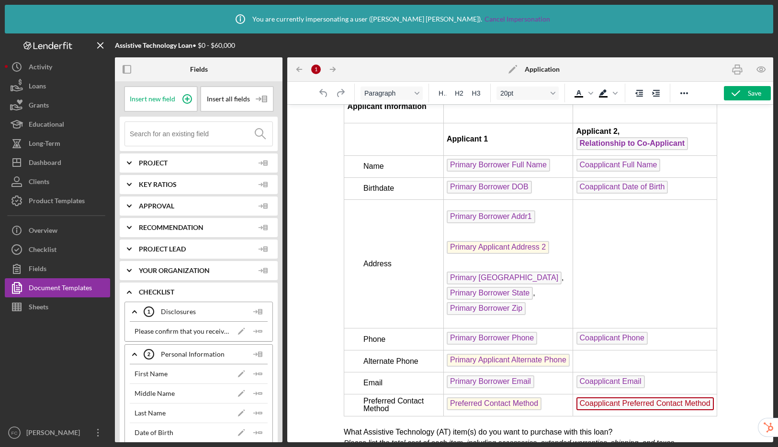
scroll to position [1449, 0]
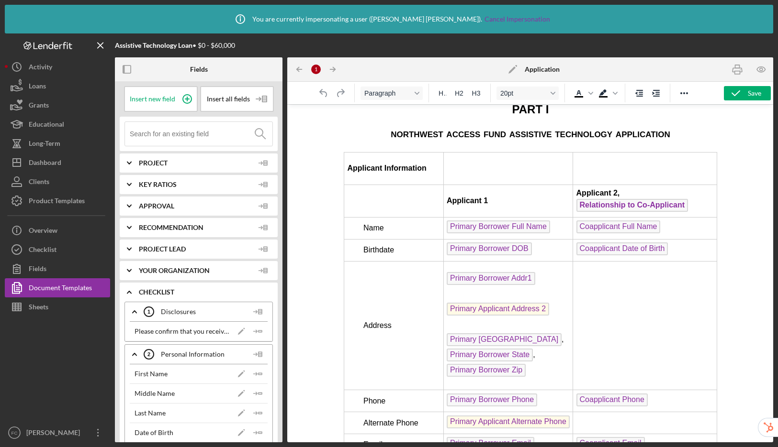
click at [588, 234] on span "Coapplicant Full Name" at bounding box center [618, 227] width 84 height 13
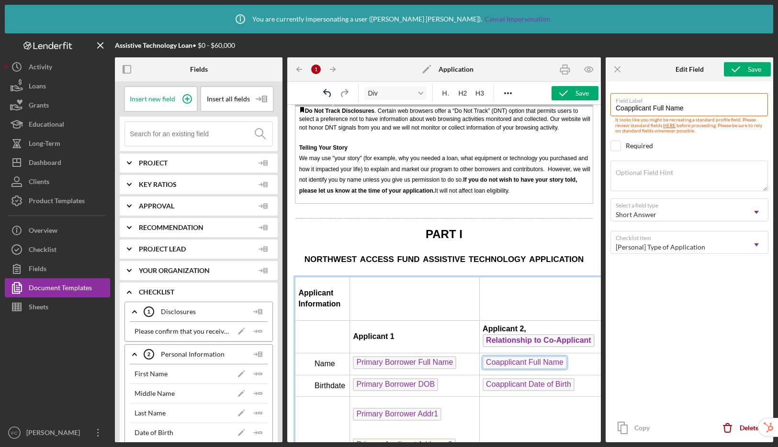
scroll to position [1975, 40]
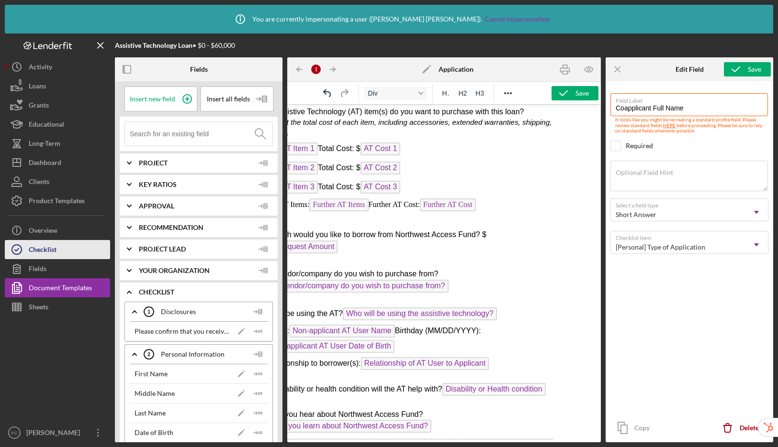
click at [51, 257] on div "Checklist" at bounding box center [43, 251] width 28 height 22
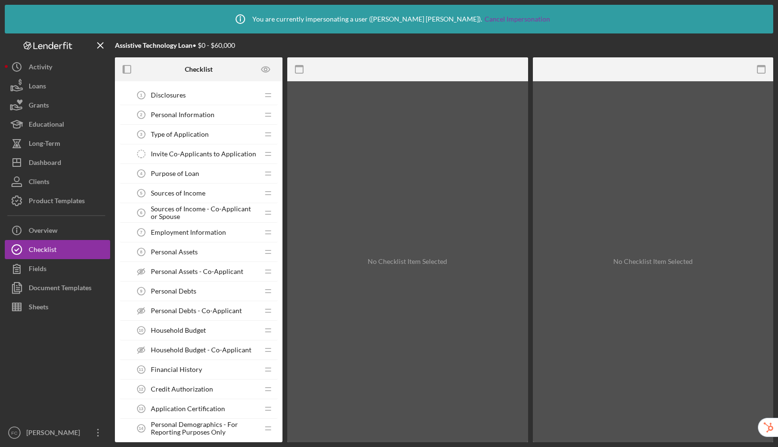
scroll to position [48, 0]
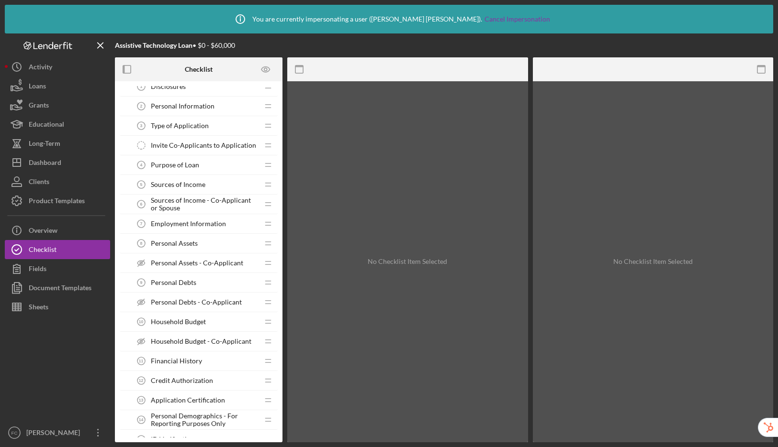
click at [194, 123] on span "Type of Application" at bounding box center [180, 126] width 58 height 8
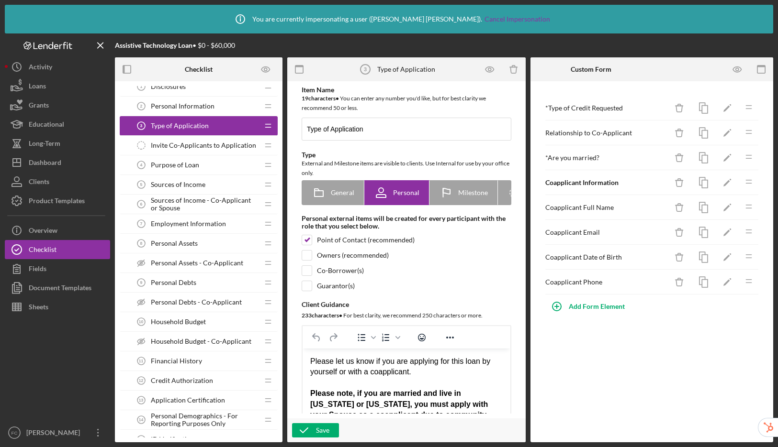
click at [199, 246] on div "Personal Assets 8 Personal Assets" at bounding box center [195, 243] width 127 height 19
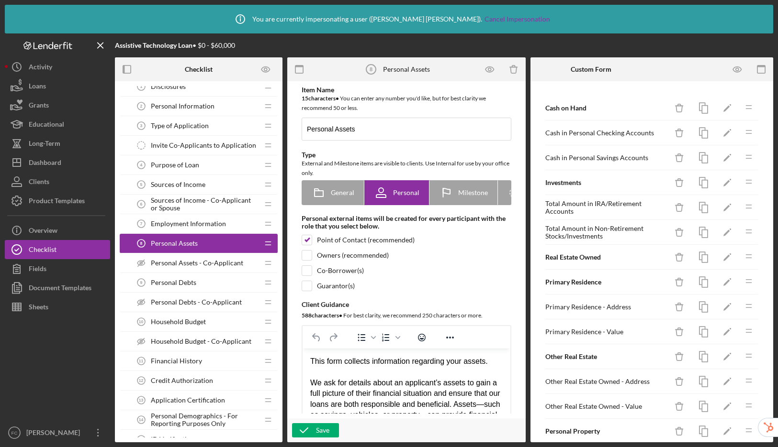
click at [199, 262] on span "Personal Assets - Co-Applicant" at bounding box center [197, 263] width 92 height 8
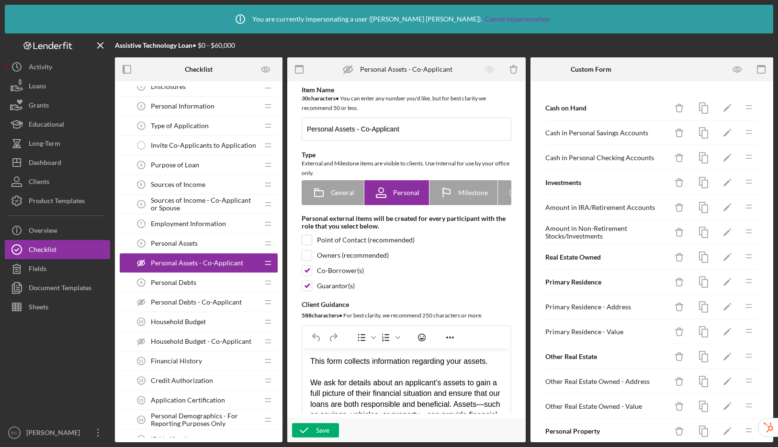
click at [201, 244] on div "Personal Assets 8 Personal Assets" at bounding box center [195, 243] width 127 height 19
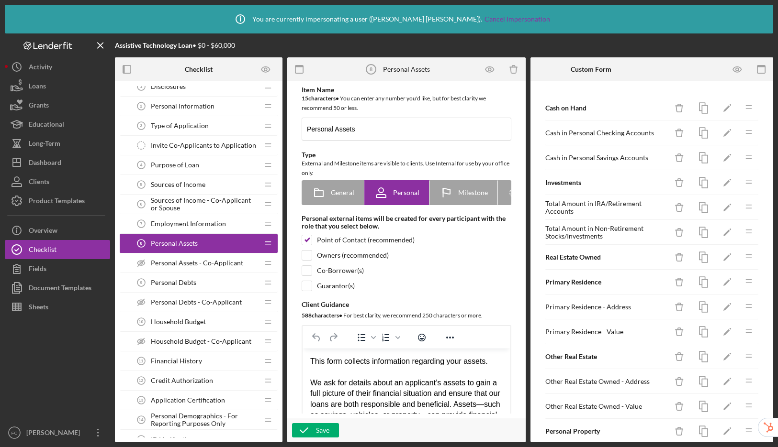
click at [197, 259] on span "Personal Assets - Co-Applicant" at bounding box center [197, 263] width 92 height 8
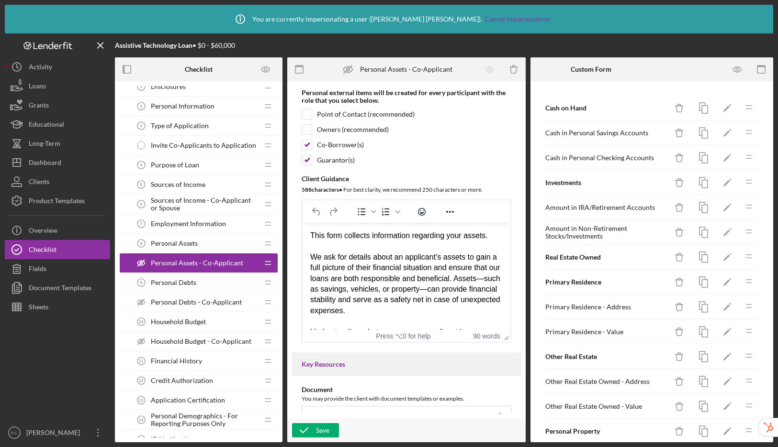
scroll to position [125, 0]
click at [61, 295] on div "Document Templates" at bounding box center [60, 290] width 63 height 22
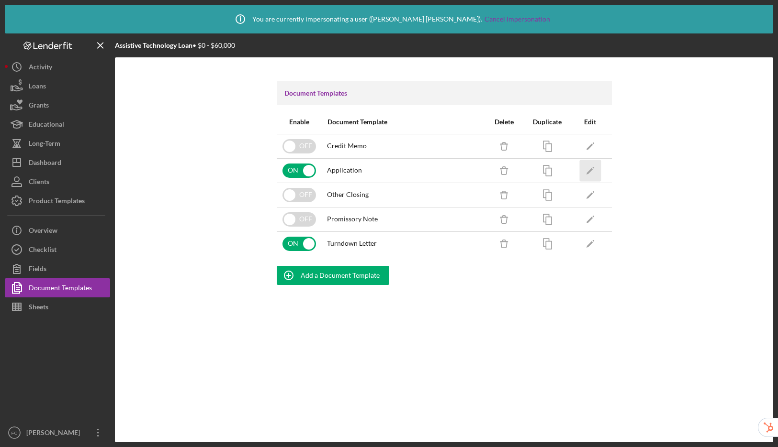
click at [586, 171] on icon "Icon/Edit" at bounding box center [590, 171] width 22 height 22
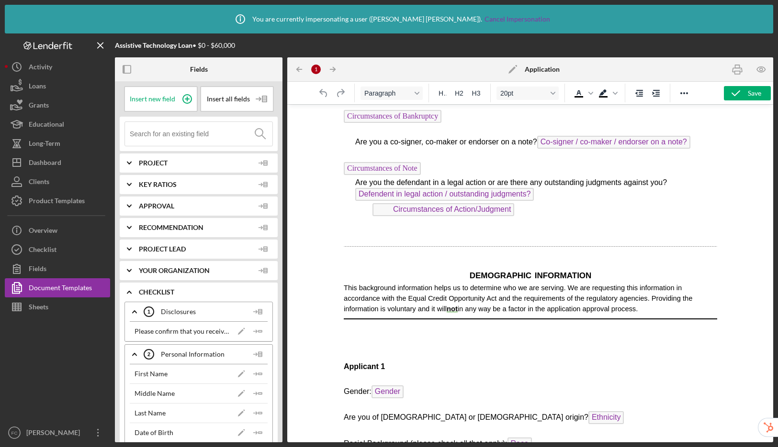
scroll to position [4889, 0]
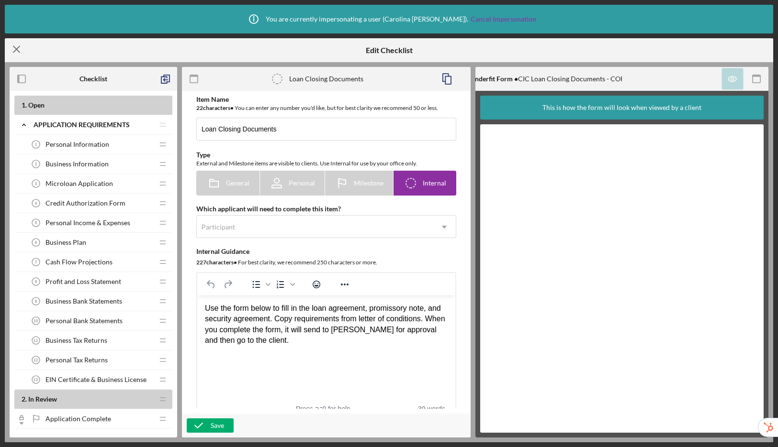
scroll to position [309, 0]
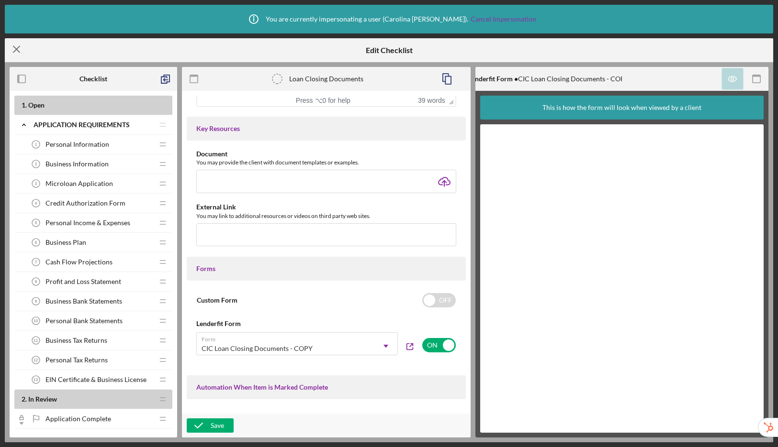
click at [13, 51] on icon "Icon/Menu Close" at bounding box center [17, 49] width 24 height 24
